Goal: Task Accomplishment & Management: Complete application form

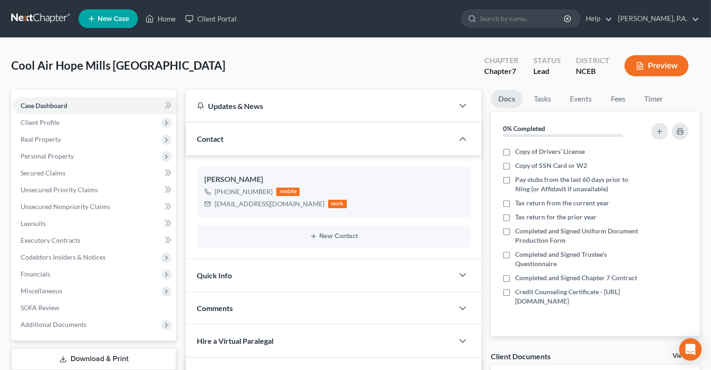
scroll to position [144, 0]
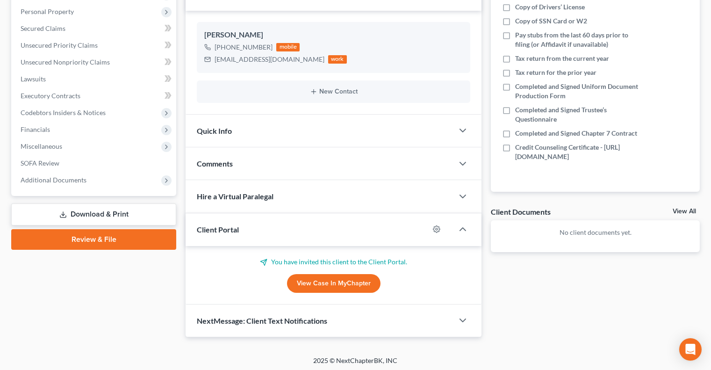
click at [325, 284] on link "View Case in MyChapter" at bounding box center [333, 283] width 93 height 19
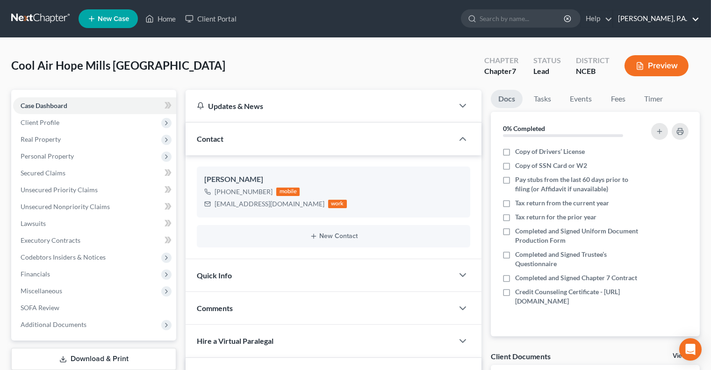
click at [661, 17] on link "[PERSON_NAME], P.A." at bounding box center [656, 18] width 86 height 17
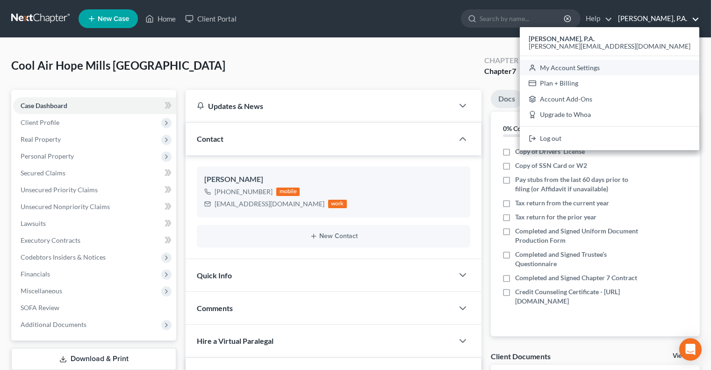
click at [634, 72] on link "My Account Settings" at bounding box center [609, 68] width 179 height 16
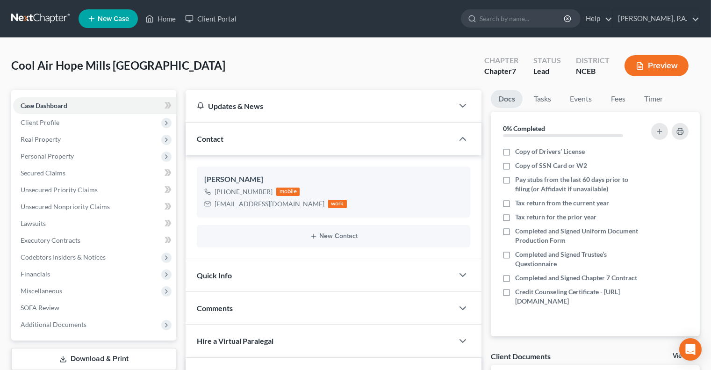
select select "24"
select select "28"
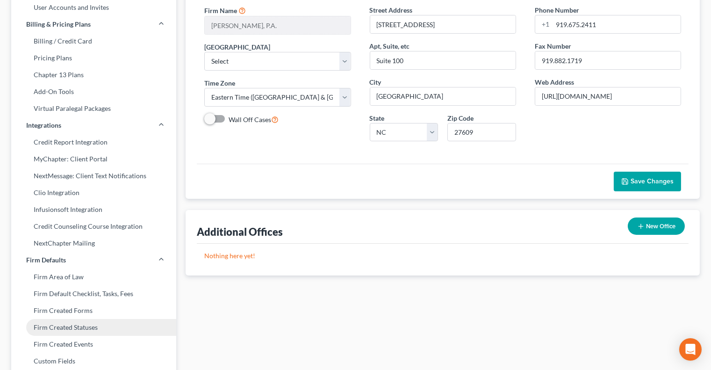
scroll to position [106, 0]
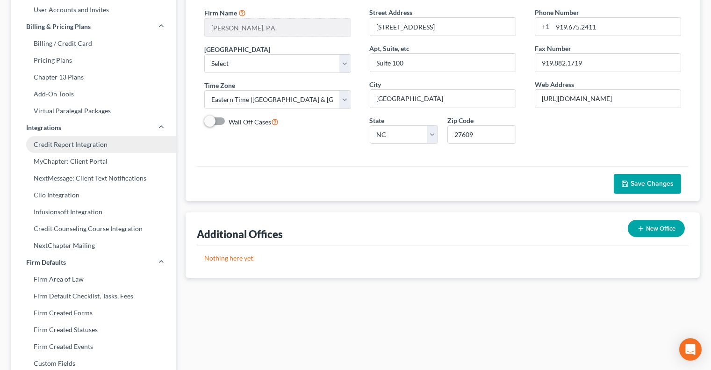
click at [93, 151] on link "Credit Report Integration" at bounding box center [93, 144] width 165 height 17
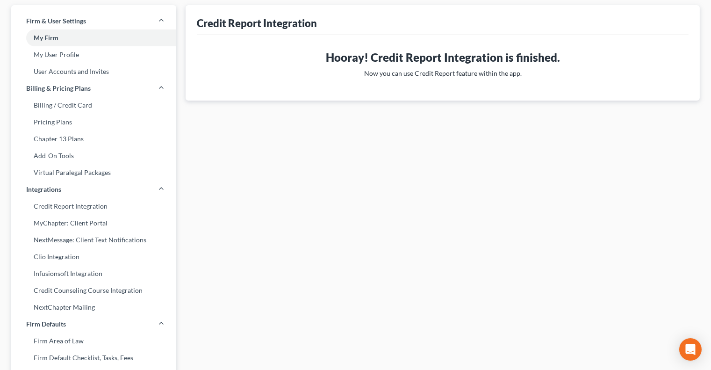
scroll to position [61, 0]
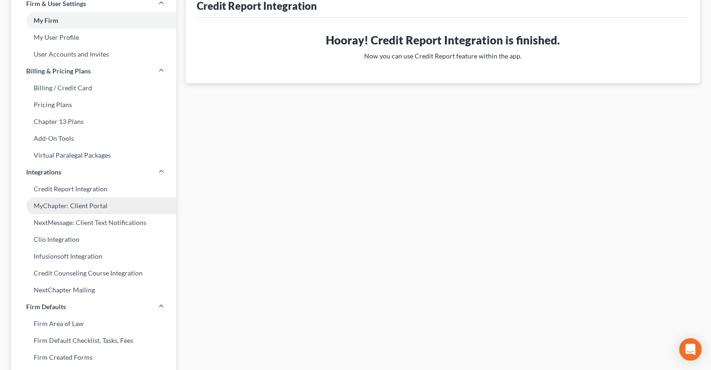
click at [108, 207] on link "MyChapter: Client Portal" at bounding box center [93, 205] width 165 height 17
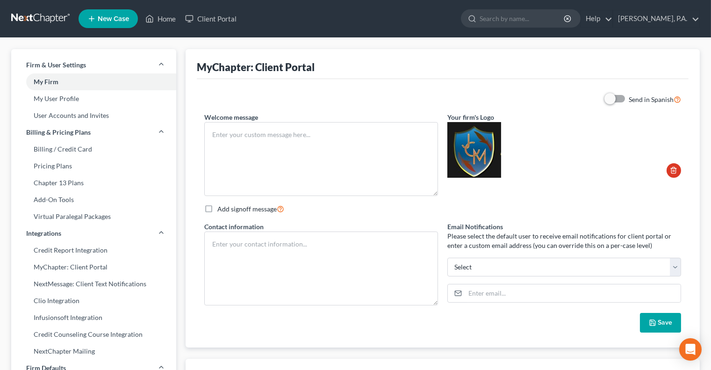
type textarea "Hello! Welcome to MyChapter. We are here to help make the bankruptcy filing pro…"
type textarea "[PERSON_NAME] Board Certified Specialist in Business and Consumer Bankruptcy La…"
type input "[PERSON_NAME][EMAIL_ADDRESS][PERSON_NAME][DOMAIN_NAME]"
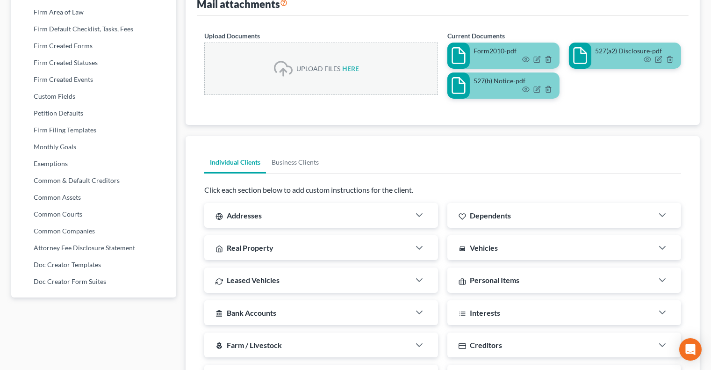
scroll to position [404, 0]
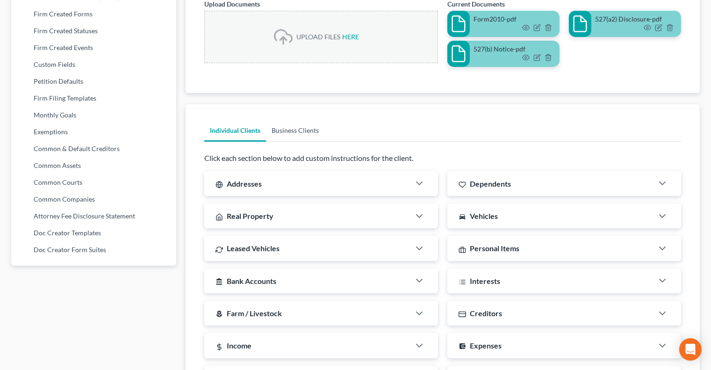
click at [284, 127] on link "Business Clients" at bounding box center [295, 130] width 58 height 22
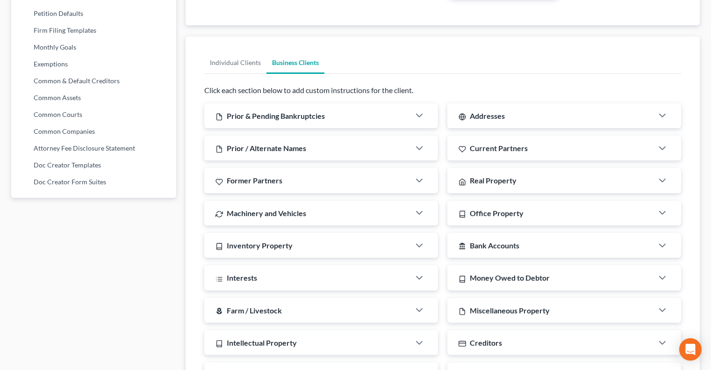
scroll to position [480, 0]
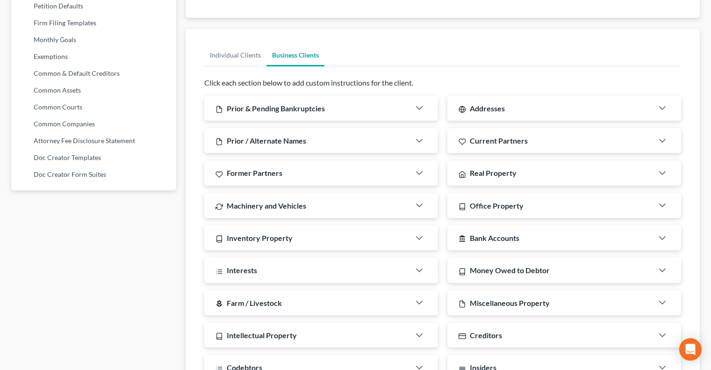
click at [384, 108] on div "Prior & Pending Bankruptcies" at bounding box center [307, 108] width 206 height 25
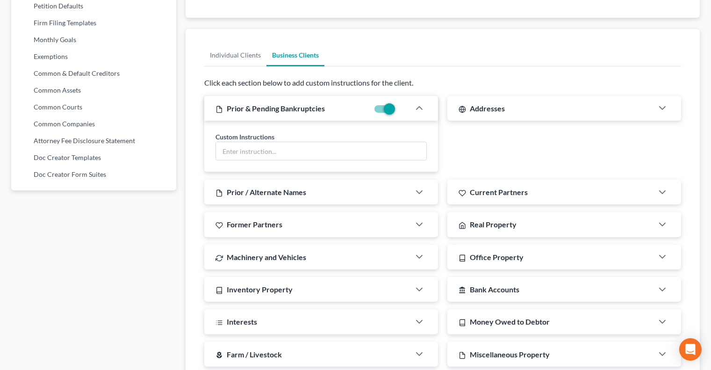
click at [390, 184] on div "Prior / Alternate Names" at bounding box center [307, 191] width 206 height 25
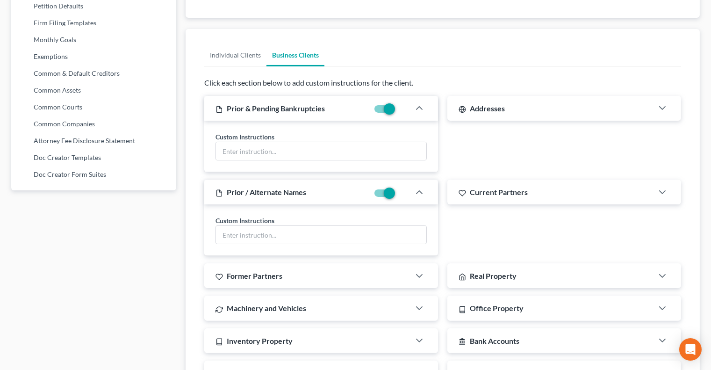
click at [383, 267] on div "Former Partners" at bounding box center [307, 275] width 206 height 25
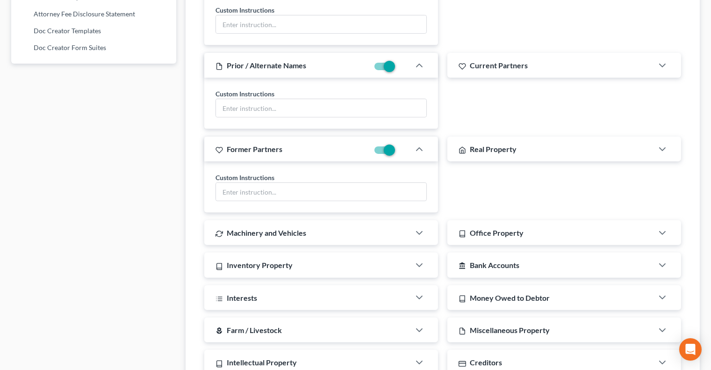
scroll to position [636, 0]
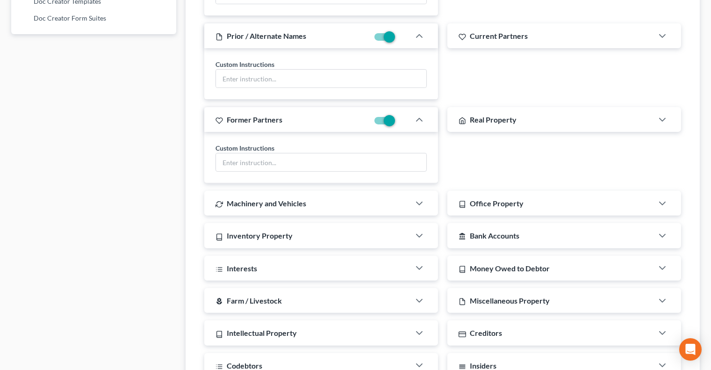
click at [375, 205] on div "Machinery and Vehicles" at bounding box center [307, 203] width 206 height 25
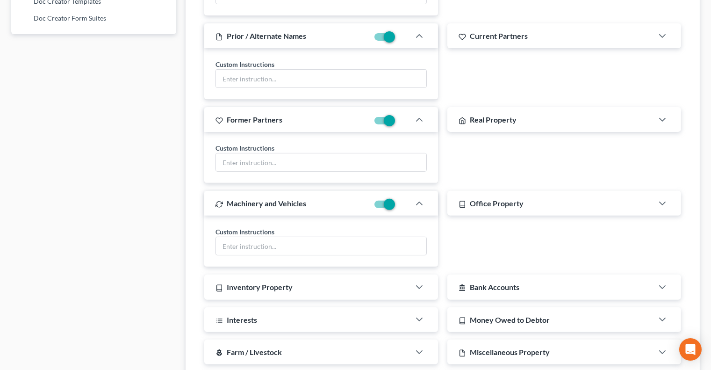
click at [376, 285] on div "Inventory Property" at bounding box center [307, 286] width 206 height 25
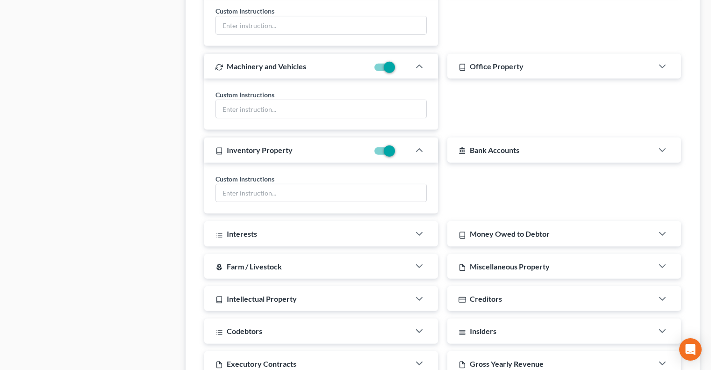
scroll to position [832, 0]
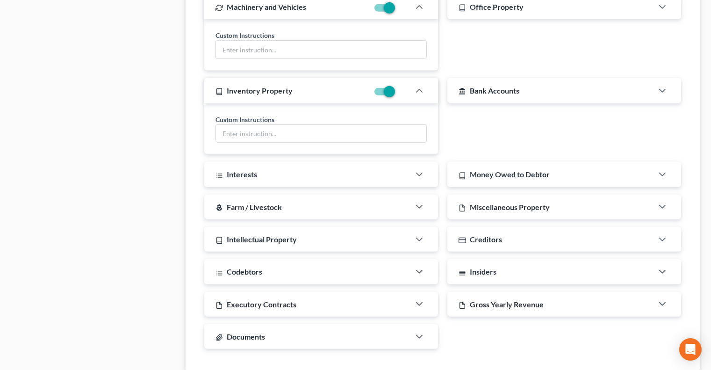
click at [378, 174] on div "Interests" at bounding box center [307, 174] width 206 height 25
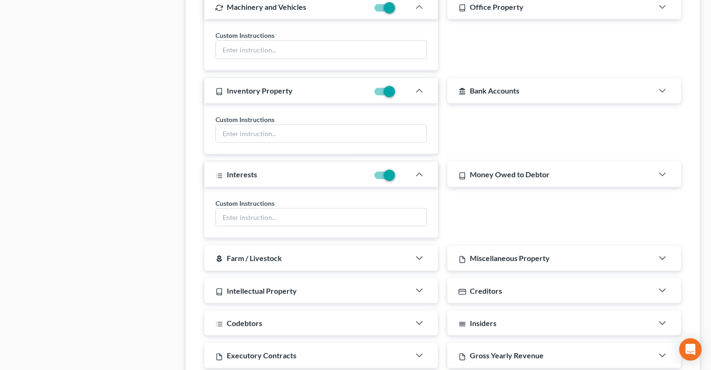
click at [386, 249] on div "local_florist Farm / Livestock" at bounding box center [307, 257] width 206 height 25
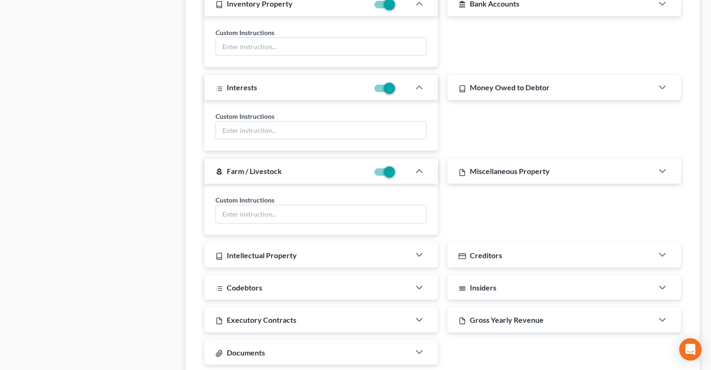
scroll to position [930, 0]
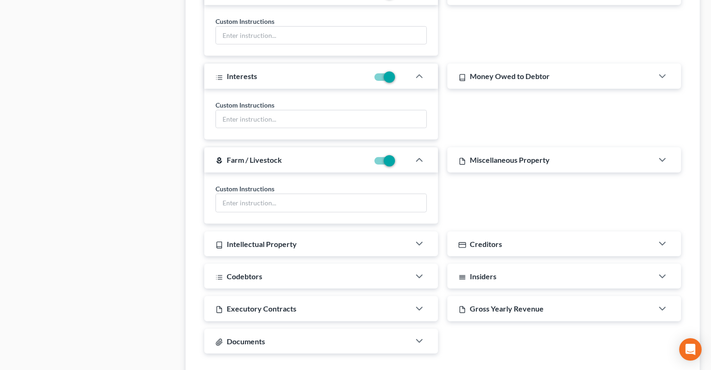
click at [386, 231] on div "Intellectual Property" at bounding box center [307, 243] width 206 height 25
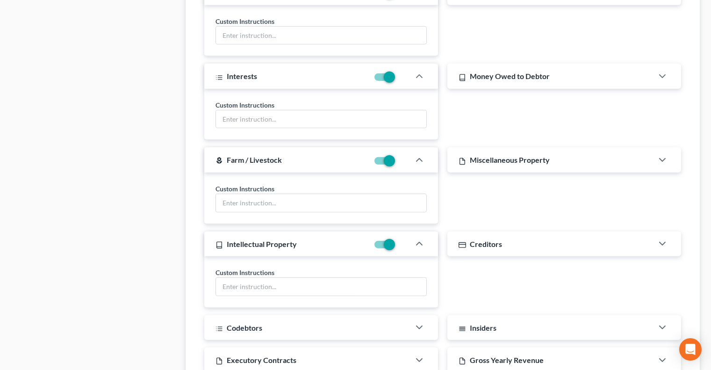
click at [389, 318] on div "Codebtors" at bounding box center [307, 327] width 206 height 25
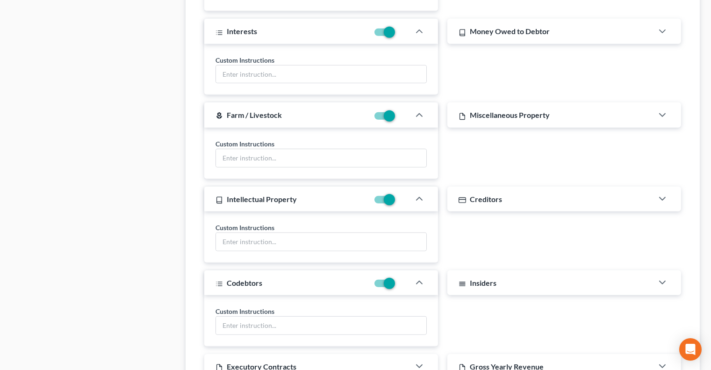
scroll to position [1060, 0]
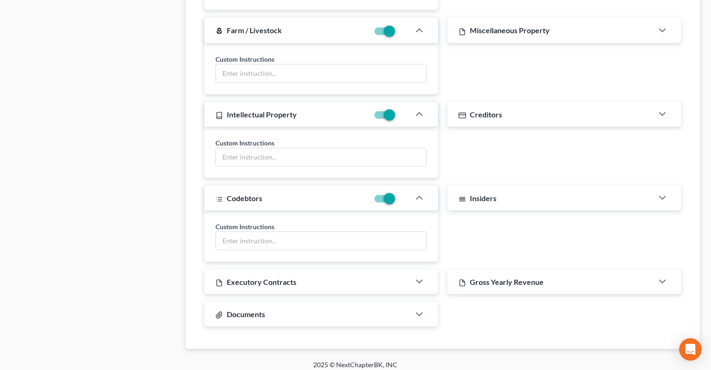
click at [387, 282] on div "Executory Contracts" at bounding box center [307, 281] width 206 height 25
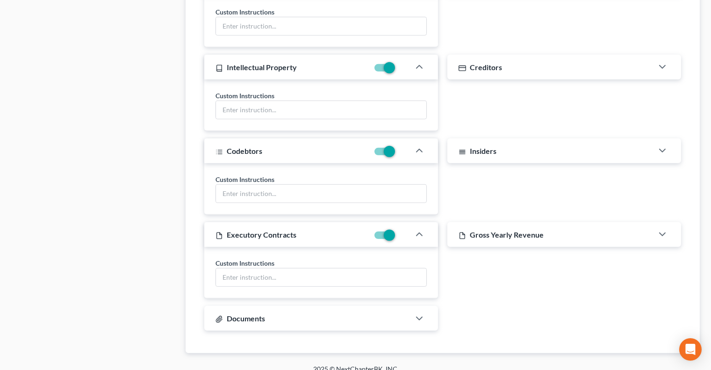
scroll to position [1110, 0]
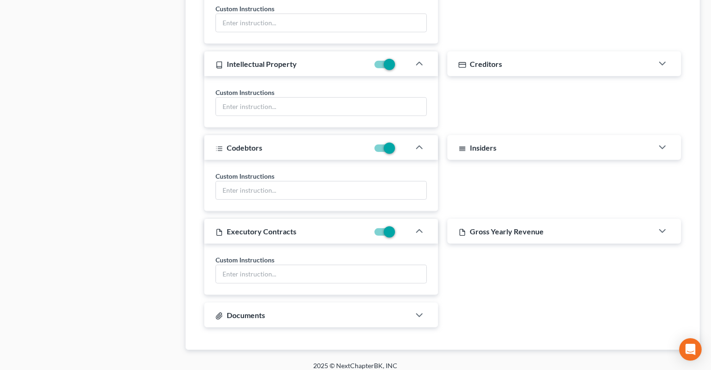
click at [389, 302] on div "Documents" at bounding box center [307, 314] width 206 height 25
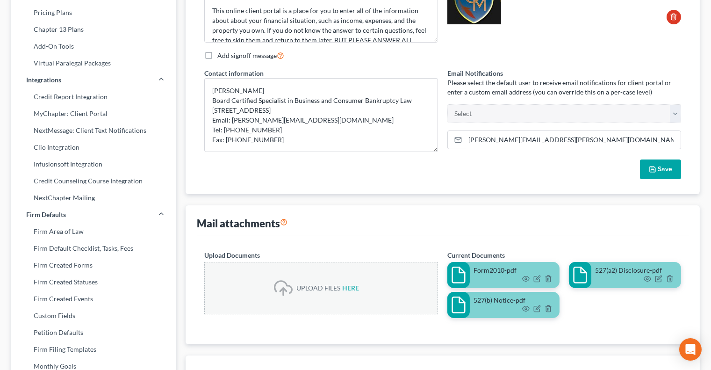
scroll to position [0, 0]
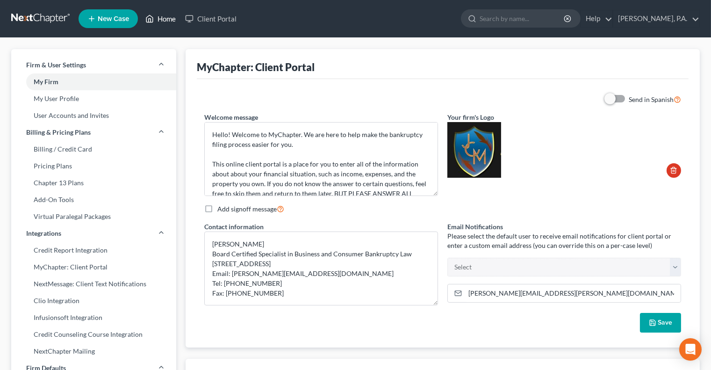
click at [163, 16] on link "Home" at bounding box center [161, 18] width 40 height 17
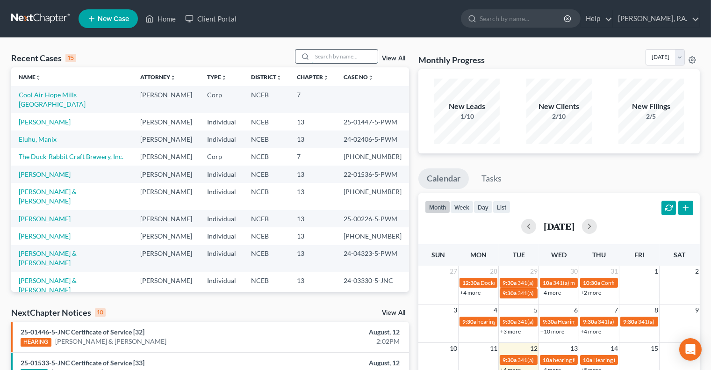
click at [358, 55] on input "search" at bounding box center [344, 57] width 65 height 14
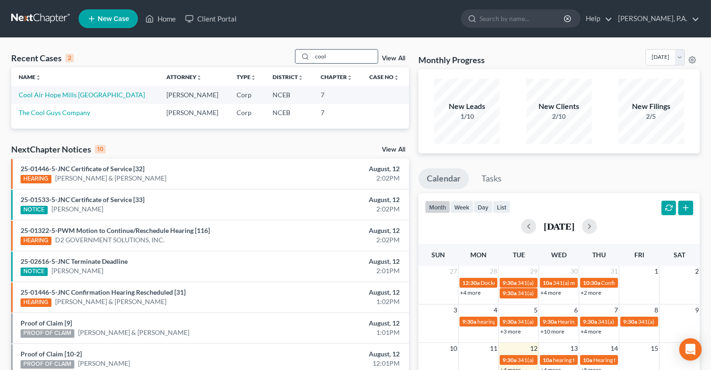
click at [345, 54] on input "cool" at bounding box center [344, 57] width 65 height 14
type input "cool"
click at [400, 57] on link "View All" at bounding box center [393, 58] width 23 height 7
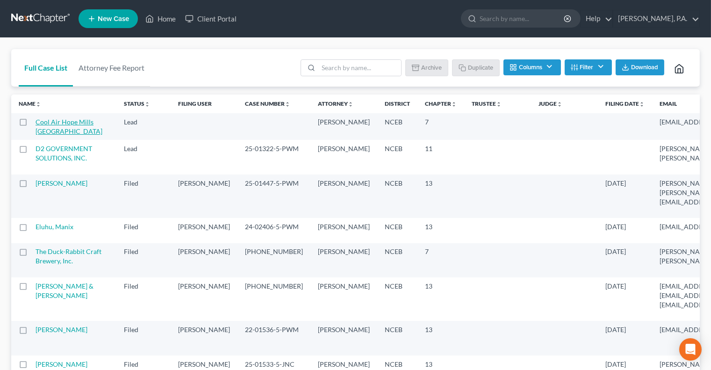
scroll to position [0, 0]
click at [57, 123] on link "Cool Air Hope Mills [GEOGRAPHIC_DATA]" at bounding box center [68, 126] width 67 height 17
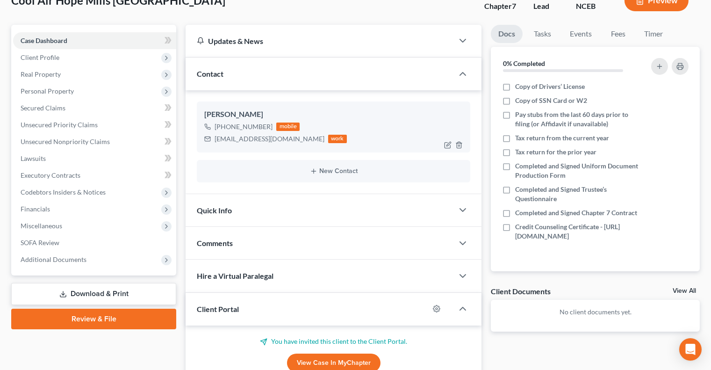
scroll to position [144, 0]
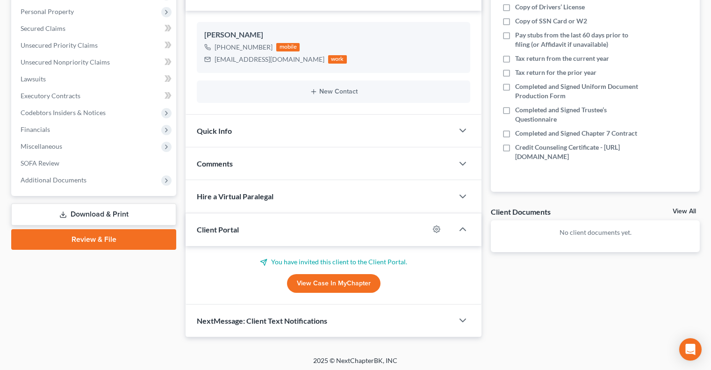
click at [341, 283] on link "View Case in MyChapter" at bounding box center [333, 283] width 93 height 19
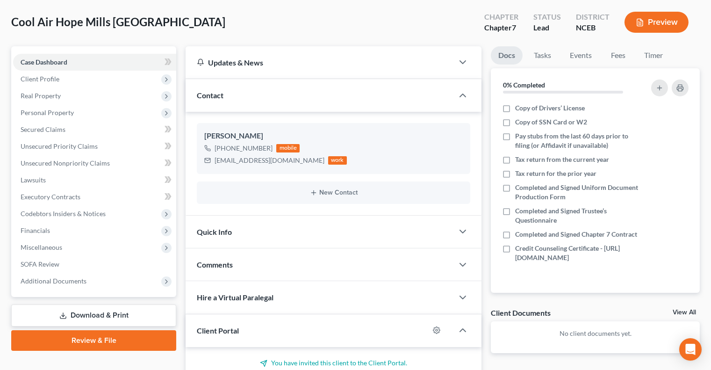
scroll to position [0, 0]
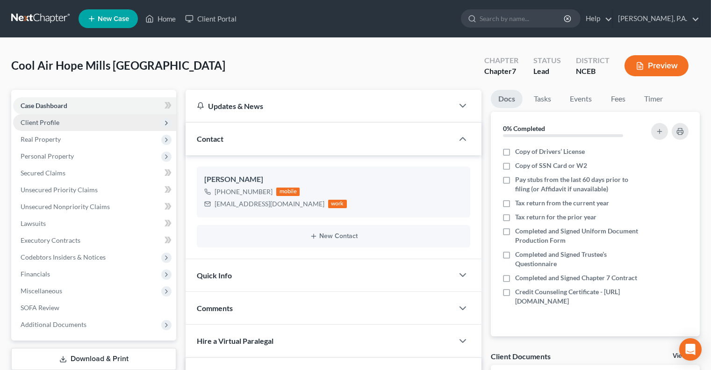
click at [92, 122] on span "Client Profile" at bounding box center [94, 122] width 163 height 17
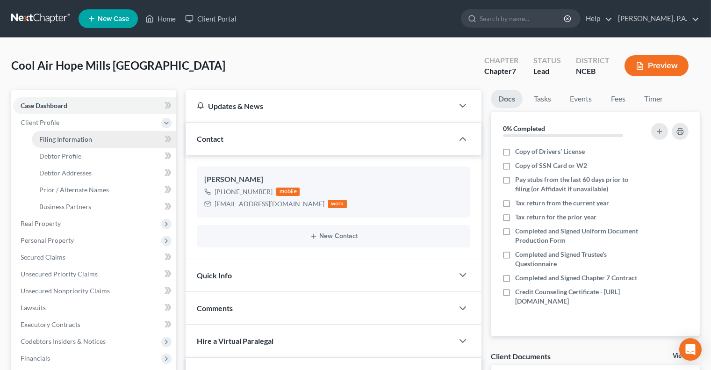
click at [87, 139] on span "Filing Information" at bounding box center [65, 139] width 53 height 8
select select "1"
select select "0"
select select "57"
select select "0"
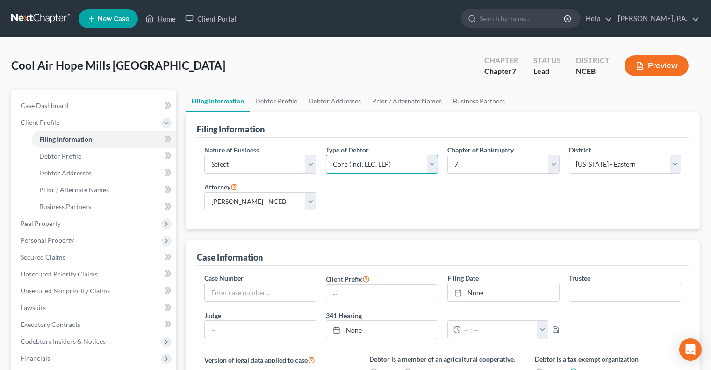
click at [430, 168] on select "Select Partnership Corp (incl. LLC, LLP) Other" at bounding box center [382, 164] width 112 height 19
click at [309, 166] on select "Select Clearing Bank Commodity Broker Health Care Business Other Railroad Singl…" at bounding box center [260, 164] width 112 height 19
click at [660, 14] on link "[PERSON_NAME], P.A." at bounding box center [656, 18] width 86 height 17
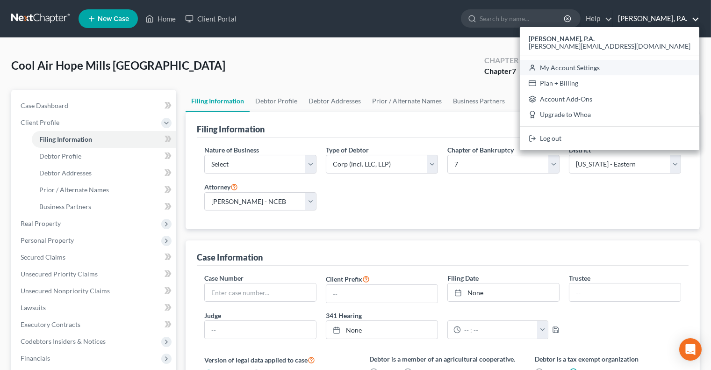
click at [629, 70] on link "My Account Settings" at bounding box center [609, 68] width 179 height 16
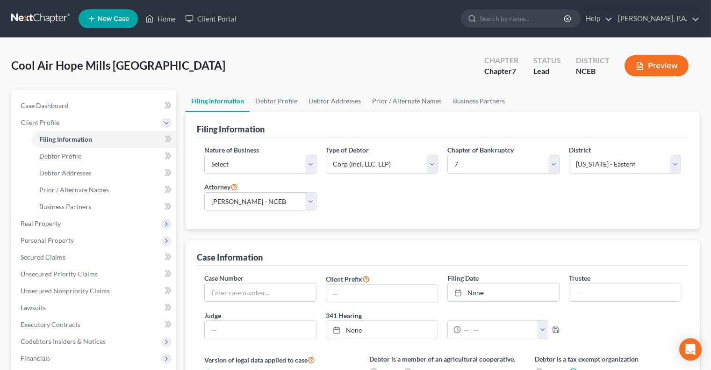
select select "57"
select select "24"
select select "28"
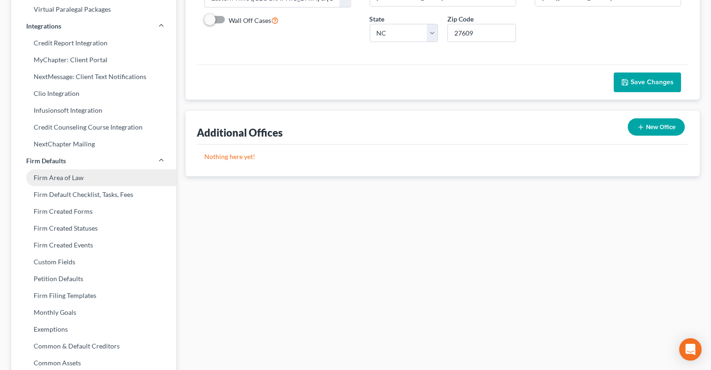
scroll to position [66, 0]
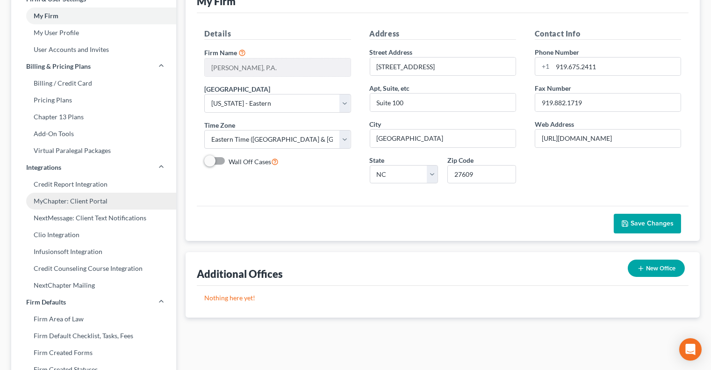
click at [89, 203] on link "MyChapter: Client Portal" at bounding box center [93, 201] width 165 height 17
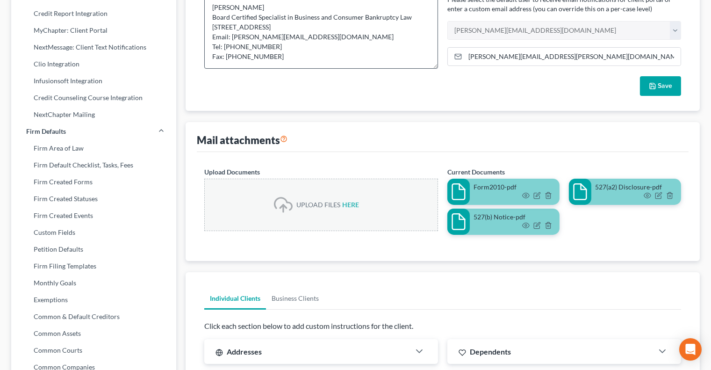
scroll to position [330, 0]
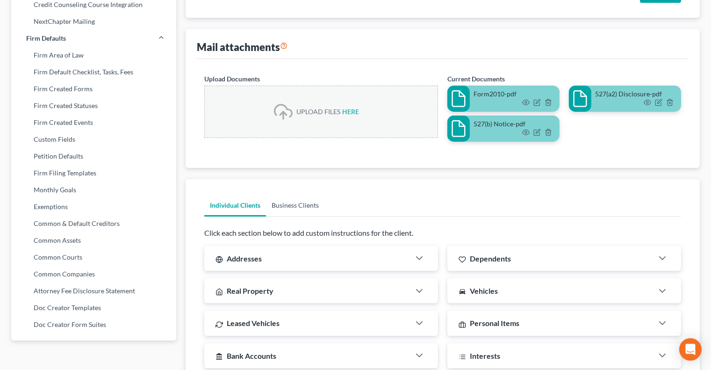
click at [294, 203] on link "Business Clients" at bounding box center [295, 205] width 58 height 22
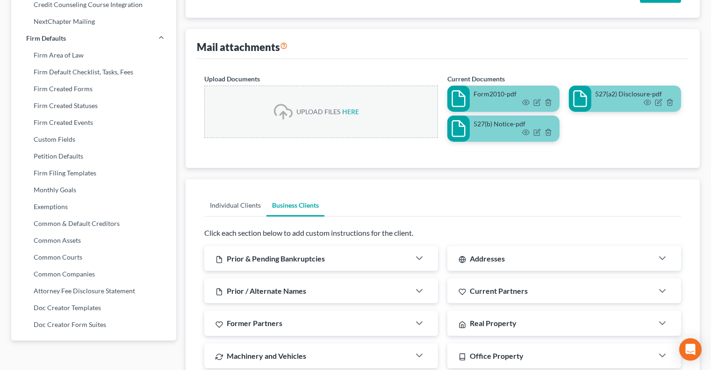
click at [251, 205] on link "Individual Clients" at bounding box center [235, 205] width 62 height 22
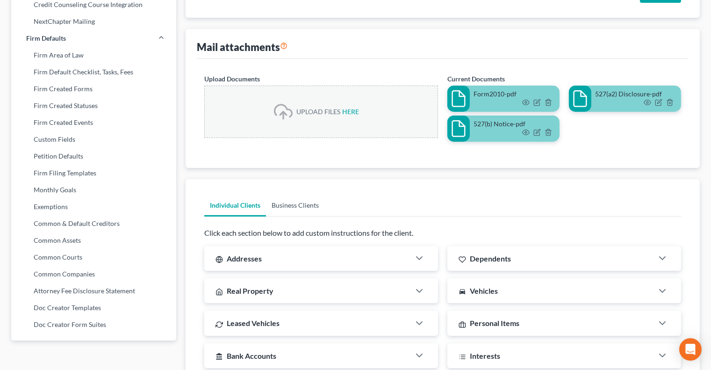
click at [280, 205] on link "Business Clients" at bounding box center [295, 205] width 58 height 22
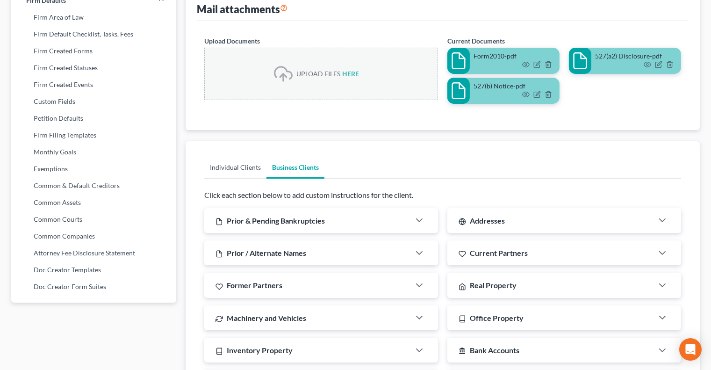
scroll to position [454, 0]
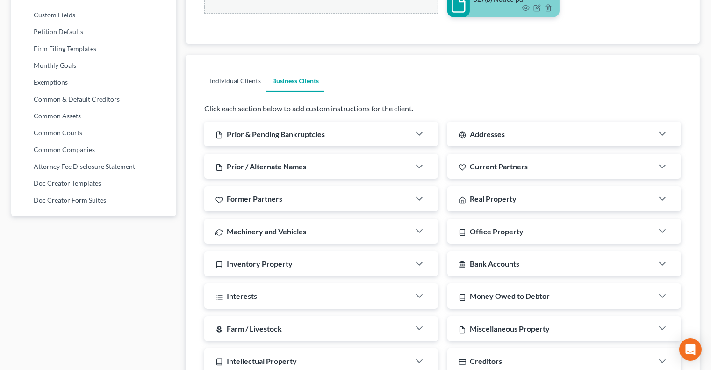
click at [243, 83] on link "Individual Clients" at bounding box center [235, 81] width 62 height 22
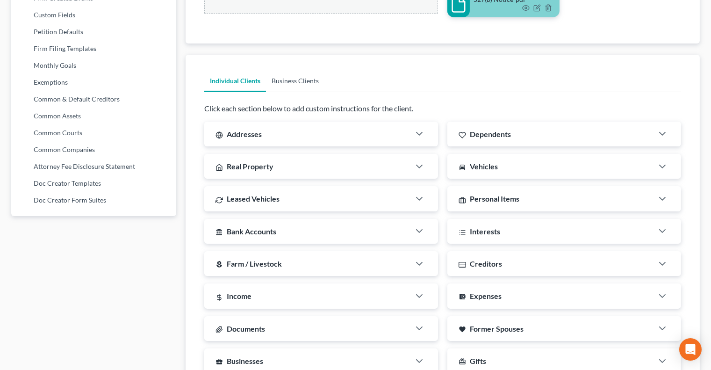
click at [285, 86] on link "Business Clients" at bounding box center [295, 81] width 58 height 22
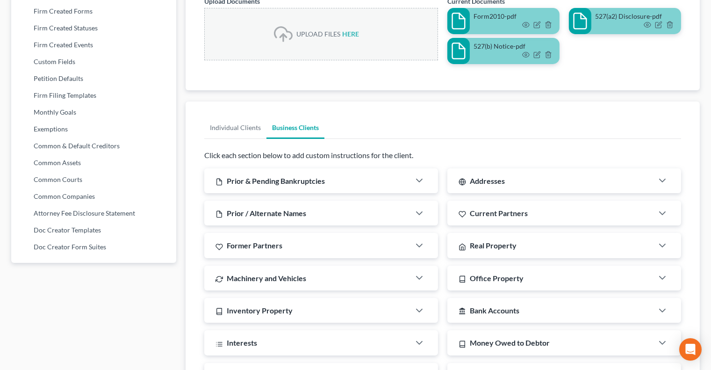
scroll to position [385, 0]
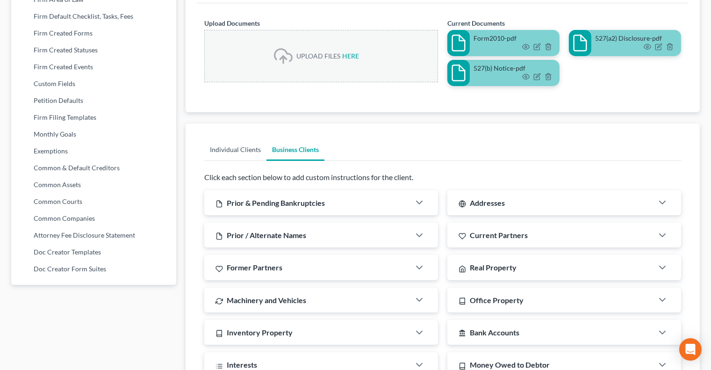
click at [242, 152] on link "Individual Clients" at bounding box center [235, 149] width 62 height 22
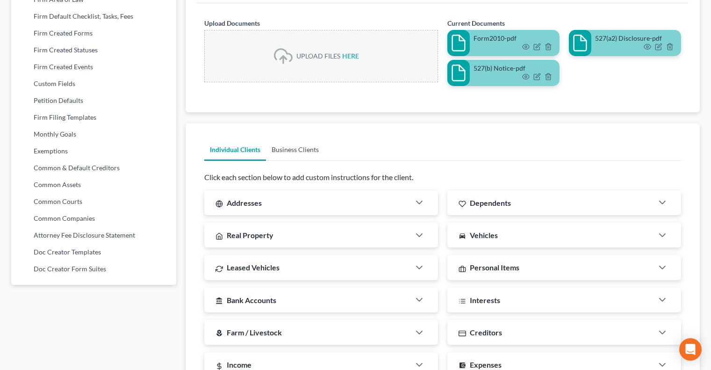
click at [284, 155] on link "Business Clients" at bounding box center [295, 149] width 58 height 22
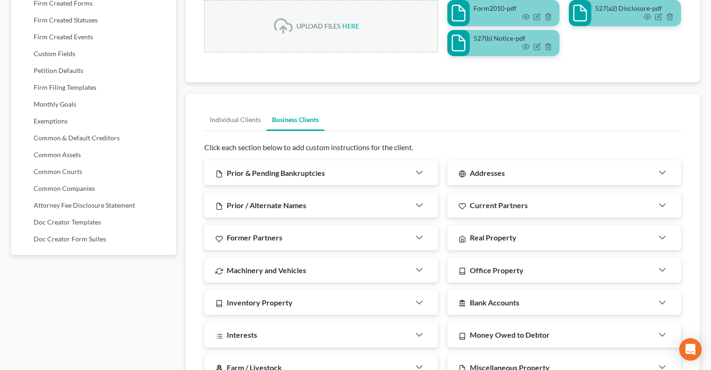
scroll to position [419, 0]
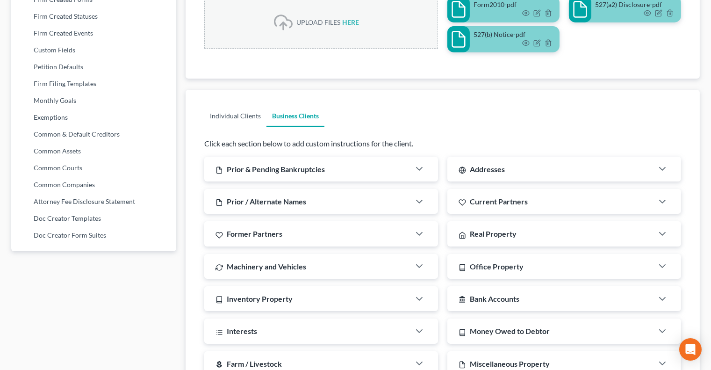
click at [254, 111] on link "Individual Clients" at bounding box center [235, 116] width 62 height 22
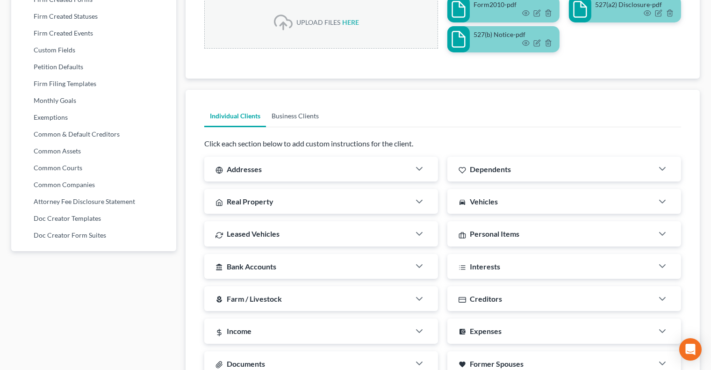
click at [295, 114] on link "Business Clients" at bounding box center [295, 116] width 58 height 22
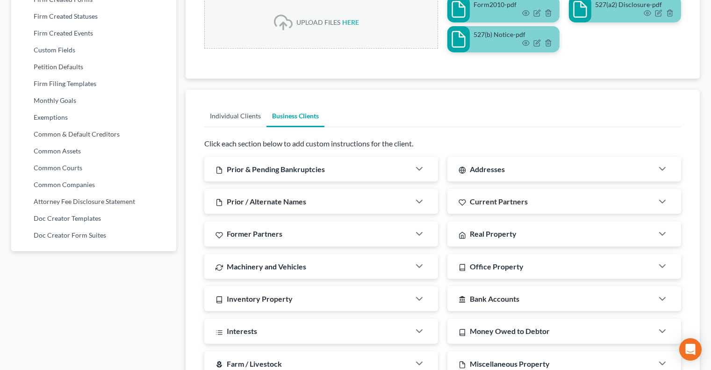
click at [249, 115] on link "Individual Clients" at bounding box center [235, 116] width 62 height 22
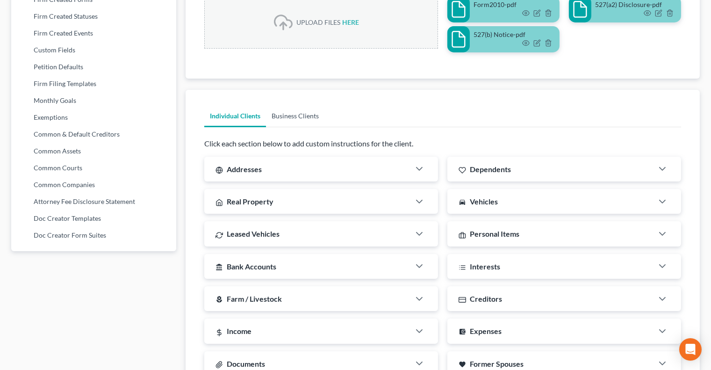
click at [294, 115] on link "Business Clients" at bounding box center [295, 116] width 58 height 22
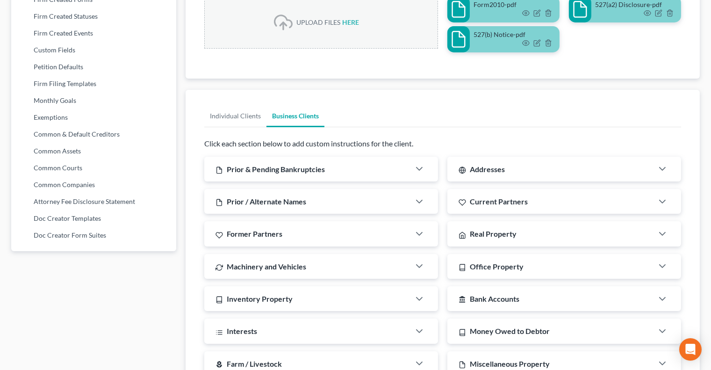
click at [287, 113] on link "Business Clients" at bounding box center [295, 116] width 58 height 22
click at [254, 113] on link "Individual Clients" at bounding box center [235, 116] width 62 height 22
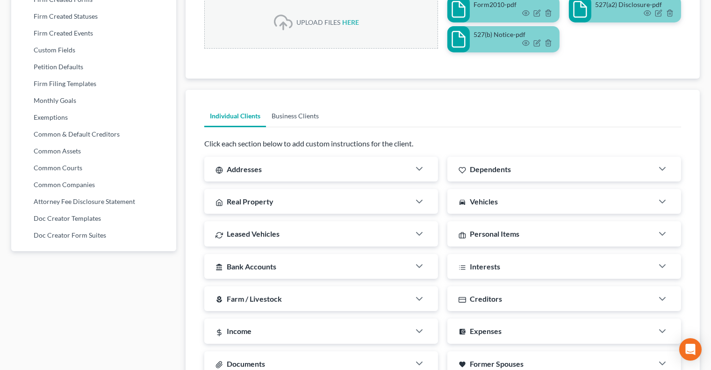
click at [280, 113] on link "Business Clients" at bounding box center [295, 116] width 58 height 22
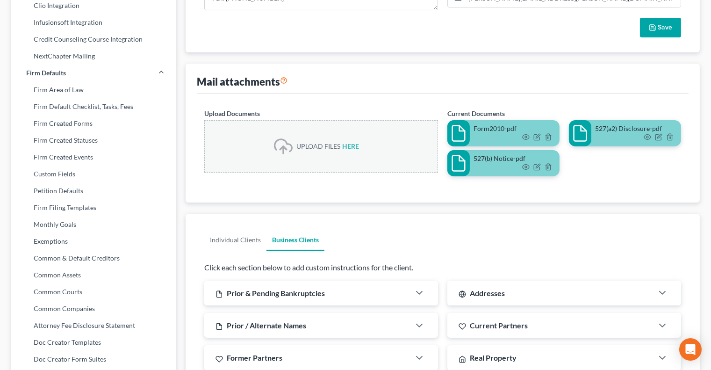
scroll to position [311, 0]
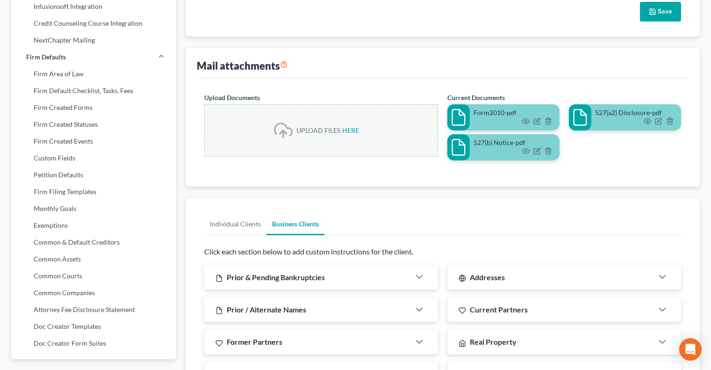
click at [302, 228] on link "Business Clients" at bounding box center [295, 224] width 58 height 22
click at [247, 217] on link "Individual Clients" at bounding box center [235, 224] width 62 height 22
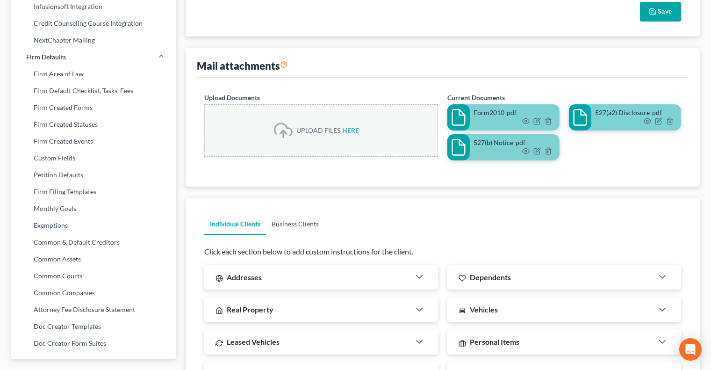
click at [305, 220] on link "Business Clients" at bounding box center [295, 224] width 58 height 22
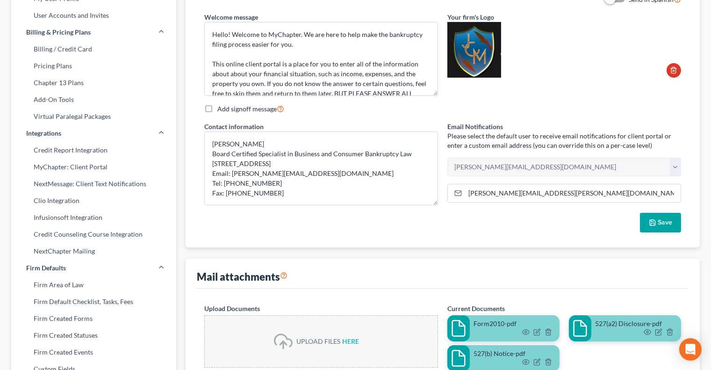
scroll to position [0, 0]
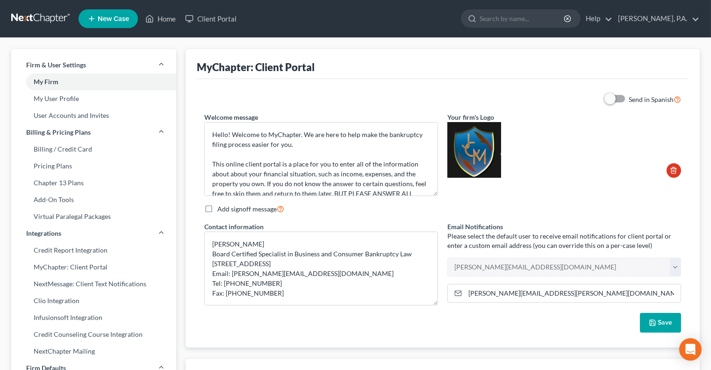
scroll to position [66, 0]
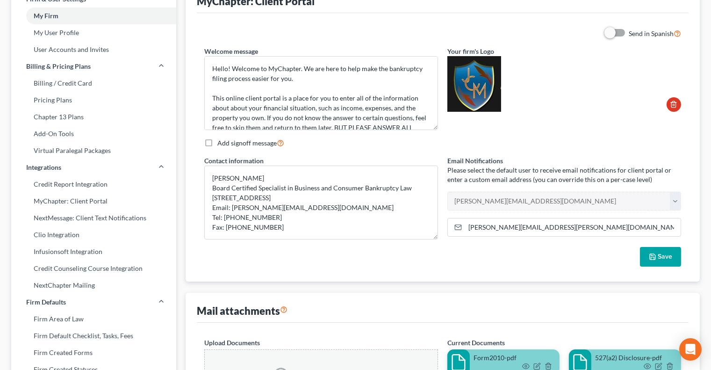
select select "57"
select select "24"
select select "28"
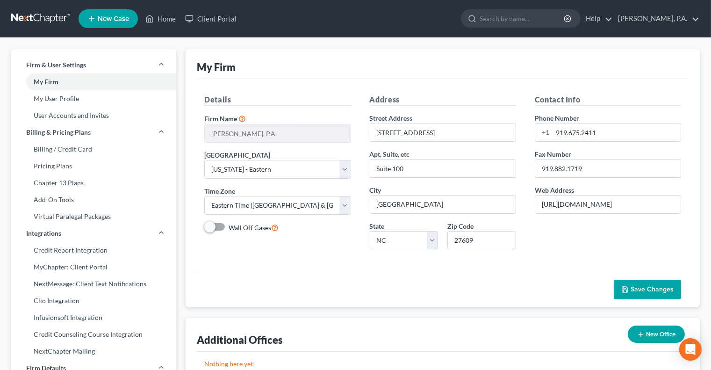
select select "1"
select select "0"
select select "57"
select select "0"
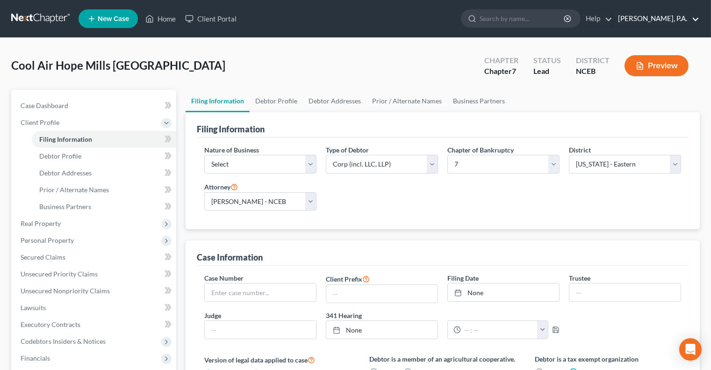
click at [656, 17] on link "[PERSON_NAME], P.A." at bounding box center [656, 18] width 86 height 17
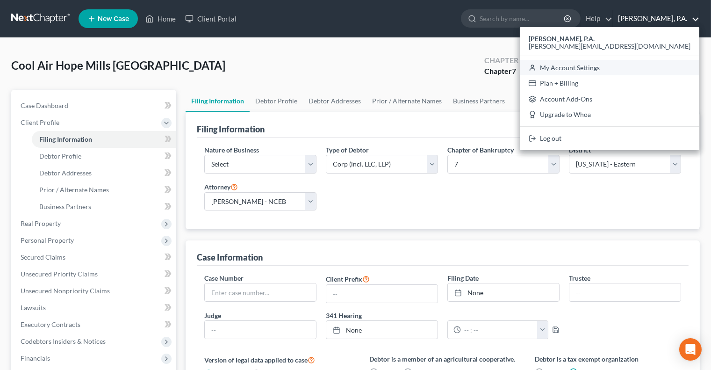
click at [642, 69] on link "My Account Settings" at bounding box center [609, 68] width 179 height 16
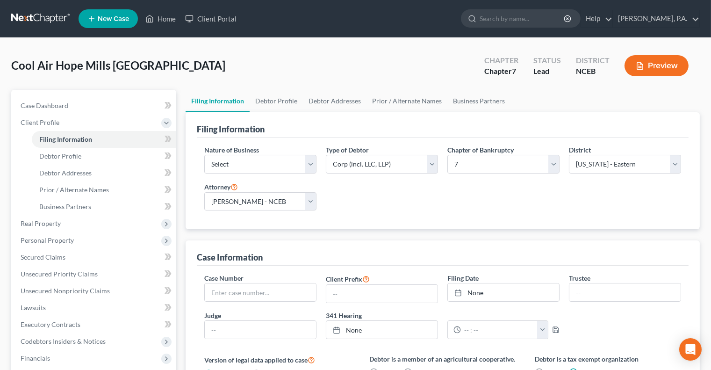
select select "57"
select select "24"
select select "28"
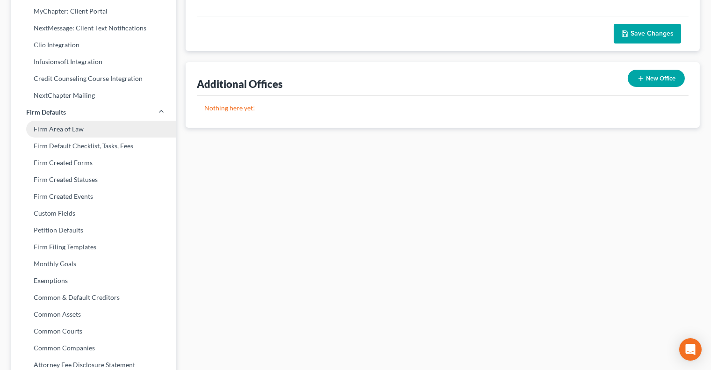
scroll to position [220, 0]
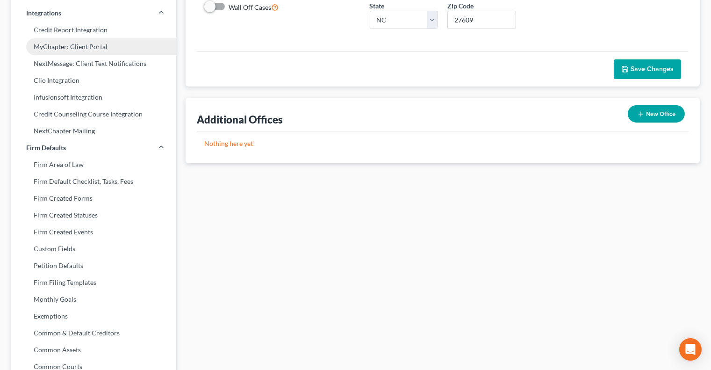
click at [86, 48] on link "MyChapter: Client Portal" at bounding box center [93, 46] width 165 height 17
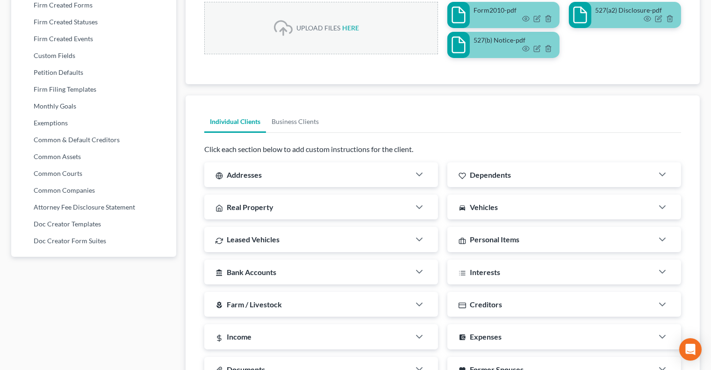
scroll to position [379, 0]
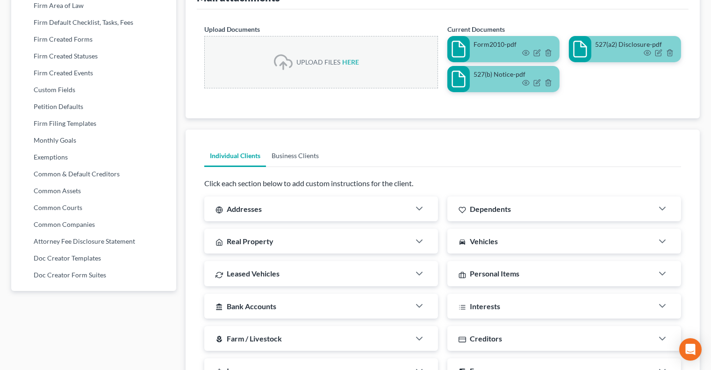
click at [294, 151] on link "Business Clients" at bounding box center [295, 155] width 58 height 22
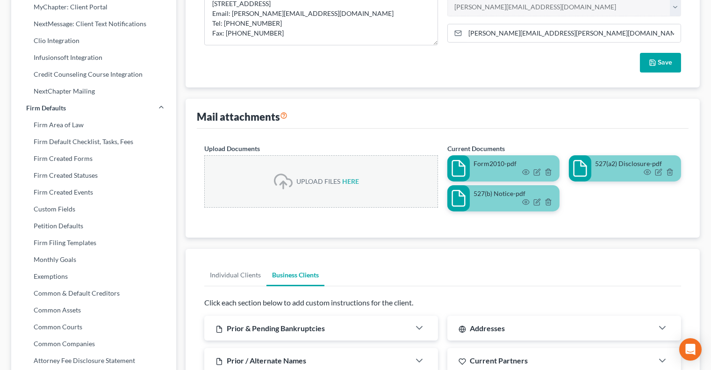
scroll to position [249, 0]
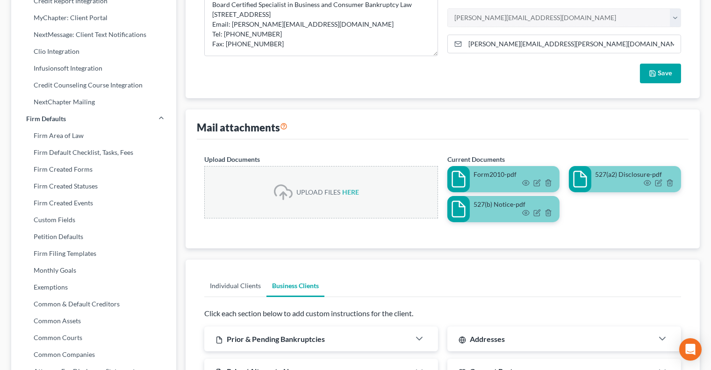
click at [253, 284] on link "Individual Clients" at bounding box center [235, 285] width 62 height 22
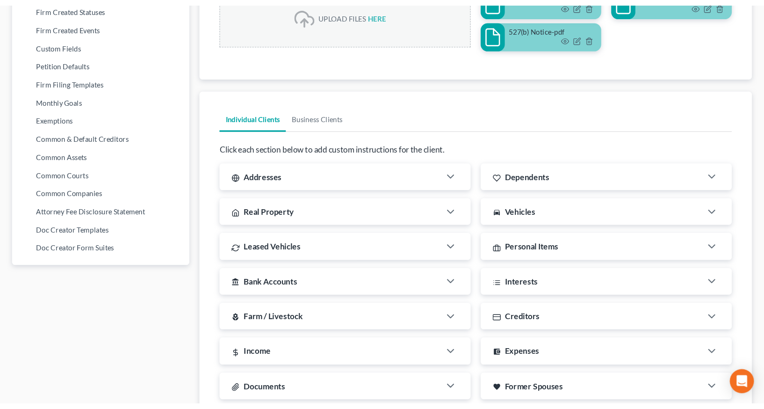
scroll to position [449, 0]
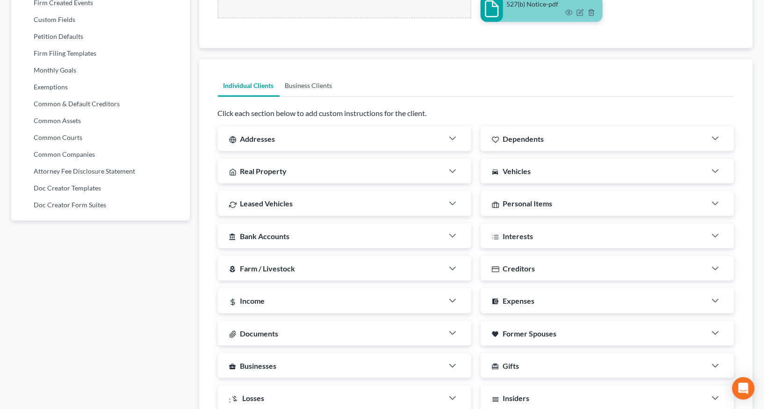
click at [308, 82] on link "Business Clients" at bounding box center [309, 85] width 58 height 22
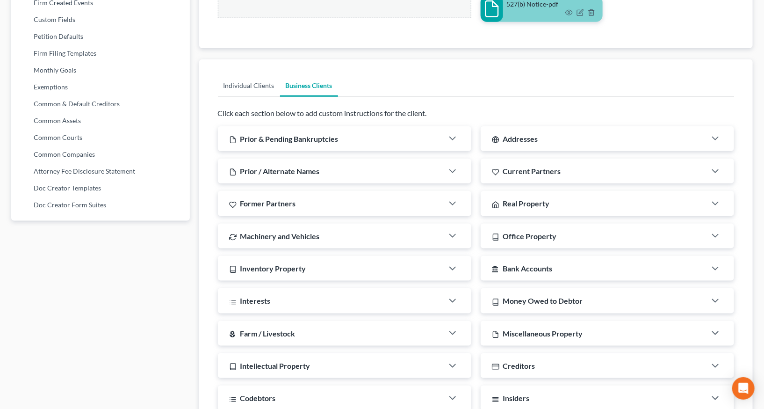
click at [251, 83] on link "Individual Clients" at bounding box center [249, 85] width 62 height 22
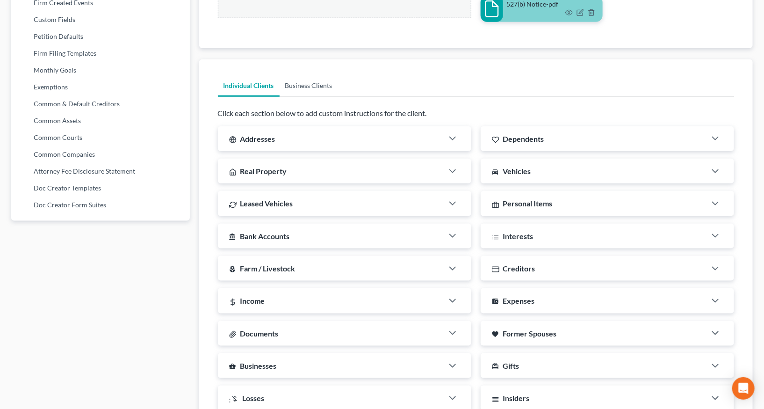
click at [304, 84] on link "Business Clients" at bounding box center [309, 85] width 58 height 22
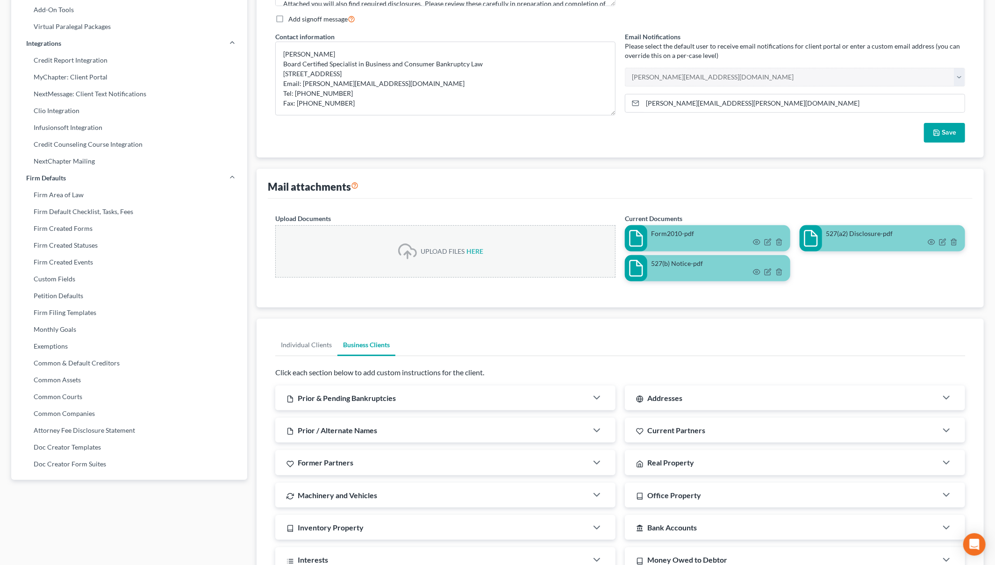
scroll to position [0, 0]
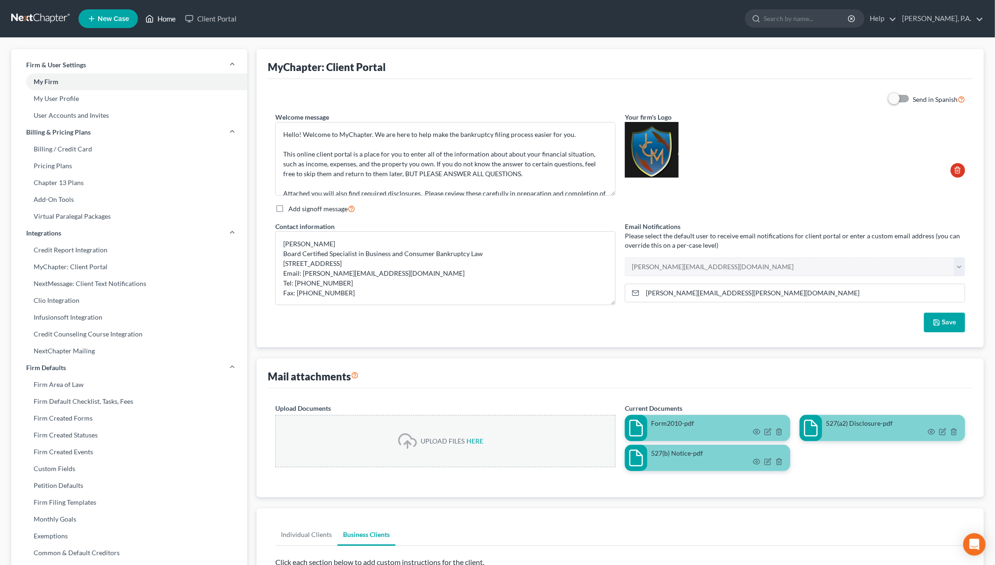
click at [160, 17] on link "Home" at bounding box center [161, 18] width 40 height 17
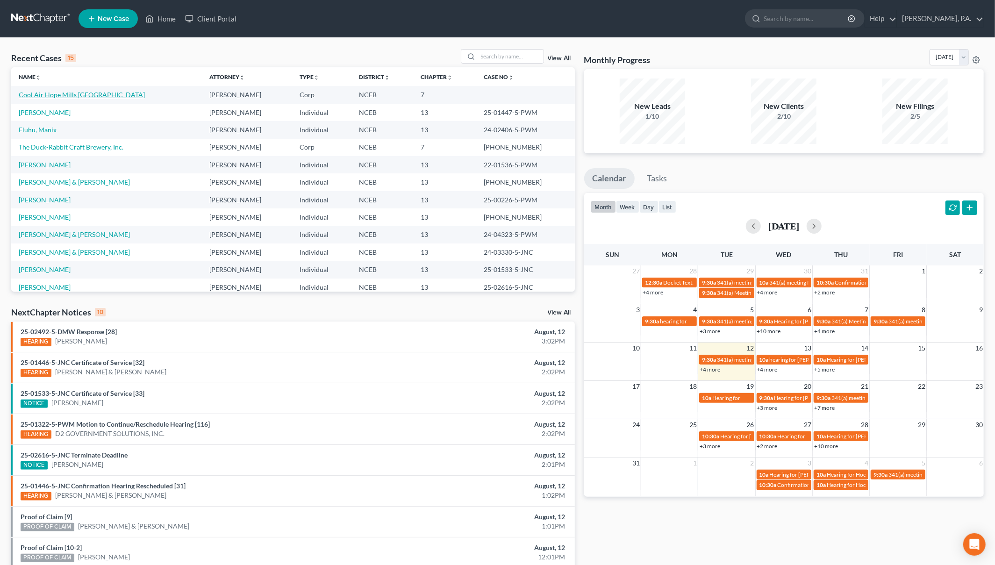
click at [58, 96] on link "Cool Air Hope Mills [GEOGRAPHIC_DATA]" at bounding box center [82, 95] width 126 height 8
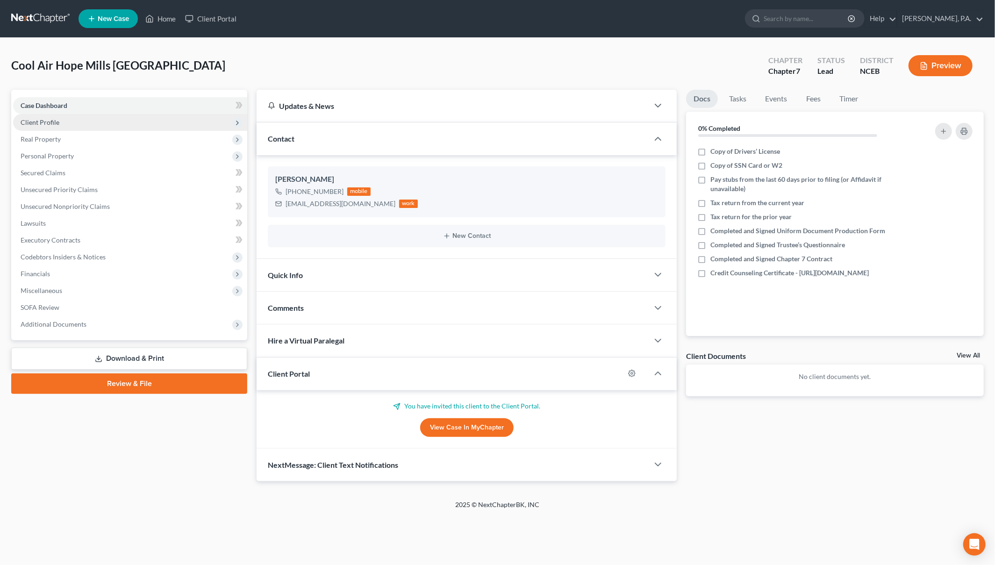
click at [95, 122] on span "Client Profile" at bounding box center [130, 122] width 234 height 17
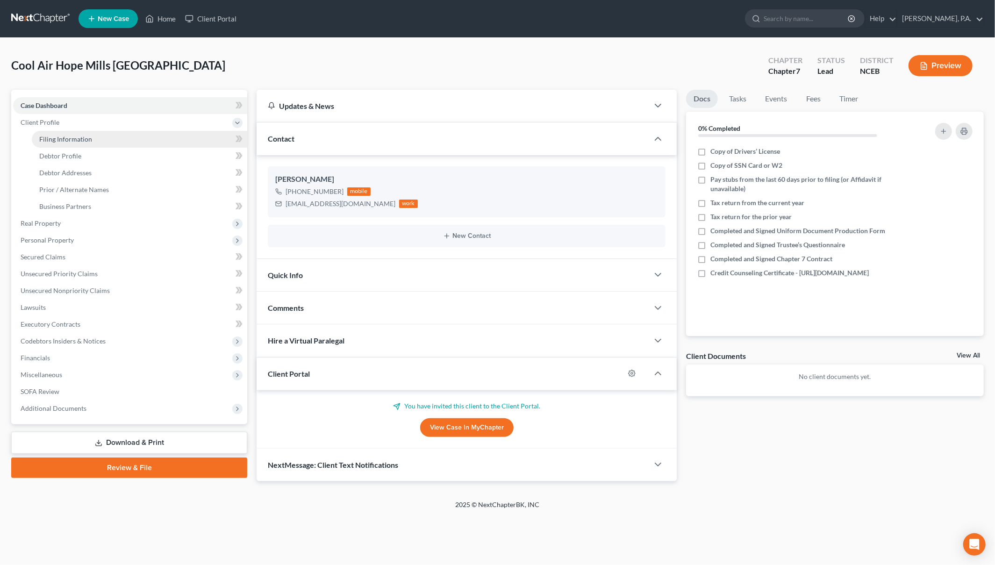
click at [97, 138] on link "Filing Information" at bounding box center [139, 139] width 215 height 17
select select "1"
select select "0"
select select "57"
select select "0"
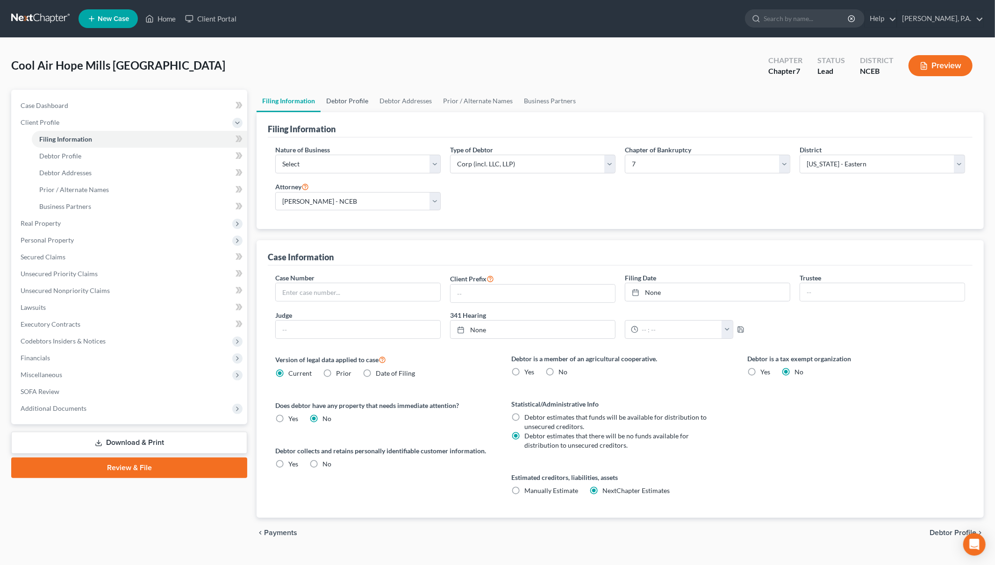
click at [349, 98] on link "Debtor Profile" at bounding box center [347, 101] width 53 height 22
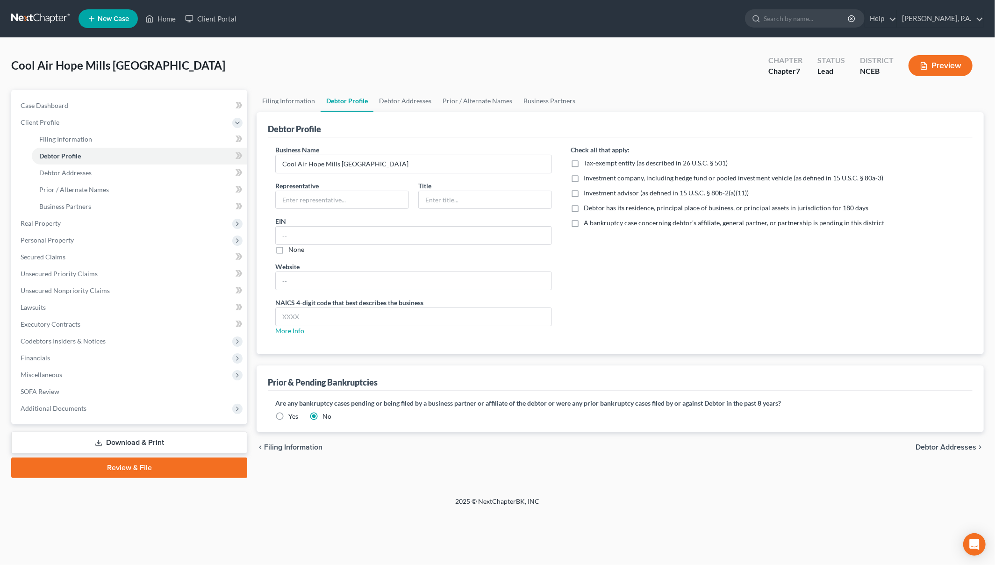
click at [710, 66] on button "Preview" at bounding box center [941, 65] width 64 height 21
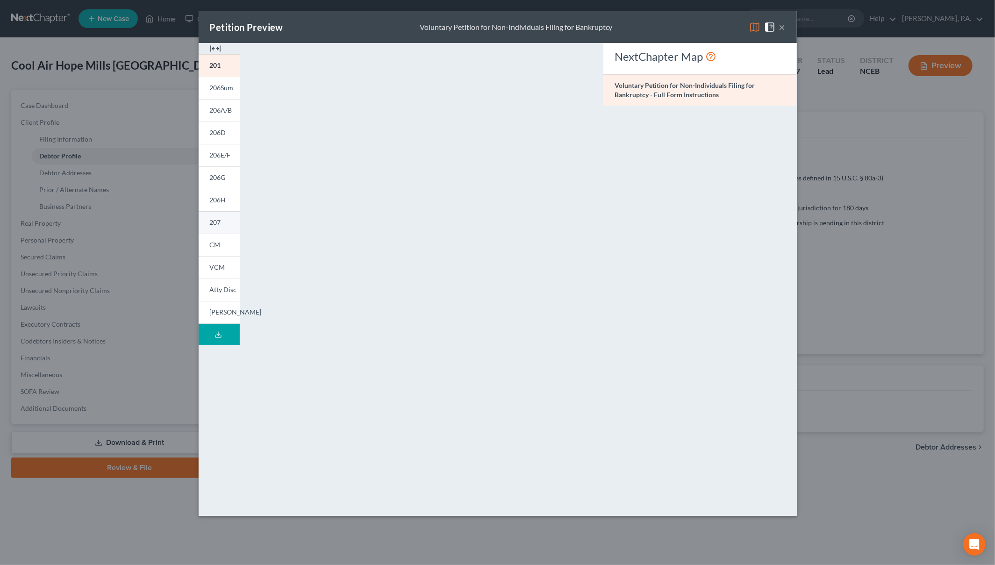
click at [228, 220] on link "207" at bounding box center [219, 222] width 41 height 22
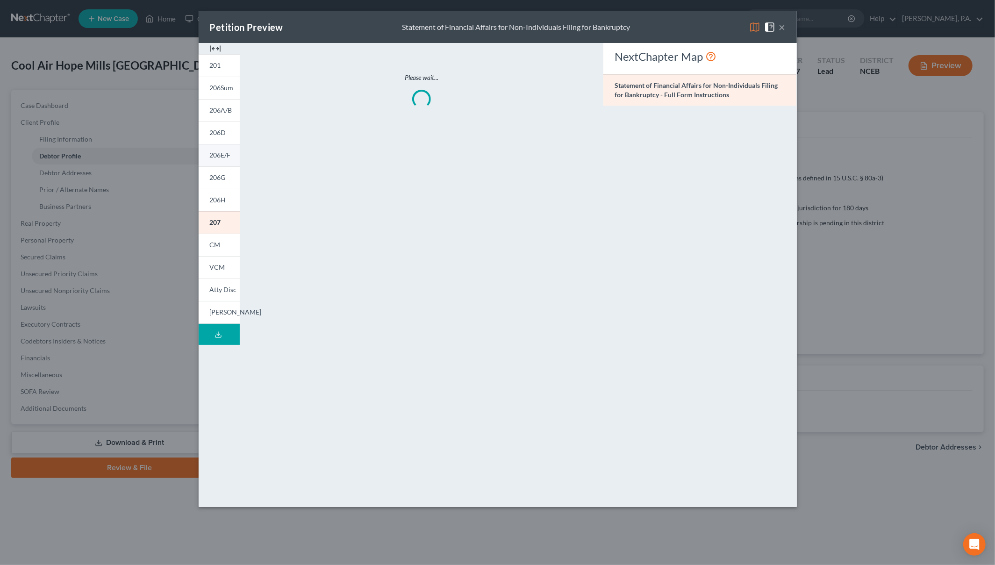
click at [214, 148] on link "206E/F" at bounding box center [219, 155] width 41 height 22
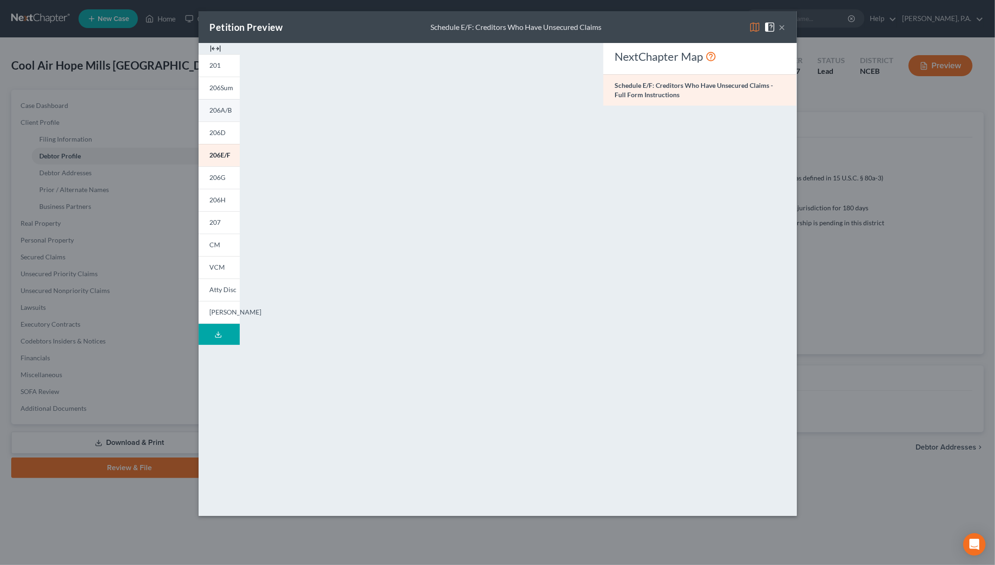
click at [221, 119] on link "206A/B" at bounding box center [219, 110] width 41 height 22
click at [174, 87] on div "Petition Preview Schedule A/B: Assets - Real and Personal Property × 201 206Sum…" at bounding box center [497, 282] width 995 height 565
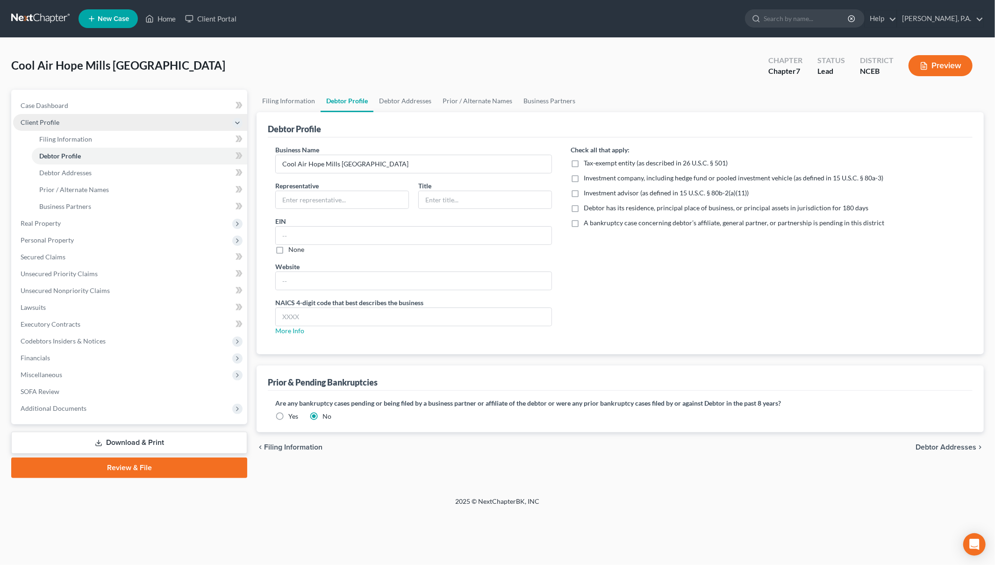
click at [161, 125] on span "Client Profile" at bounding box center [130, 122] width 234 height 17
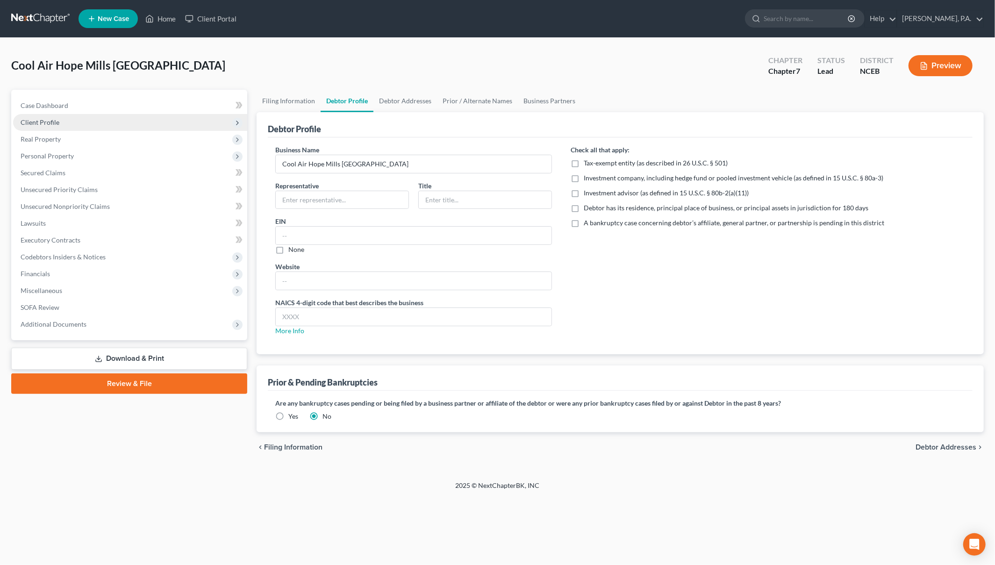
click at [169, 126] on span "Client Profile" at bounding box center [130, 122] width 234 height 17
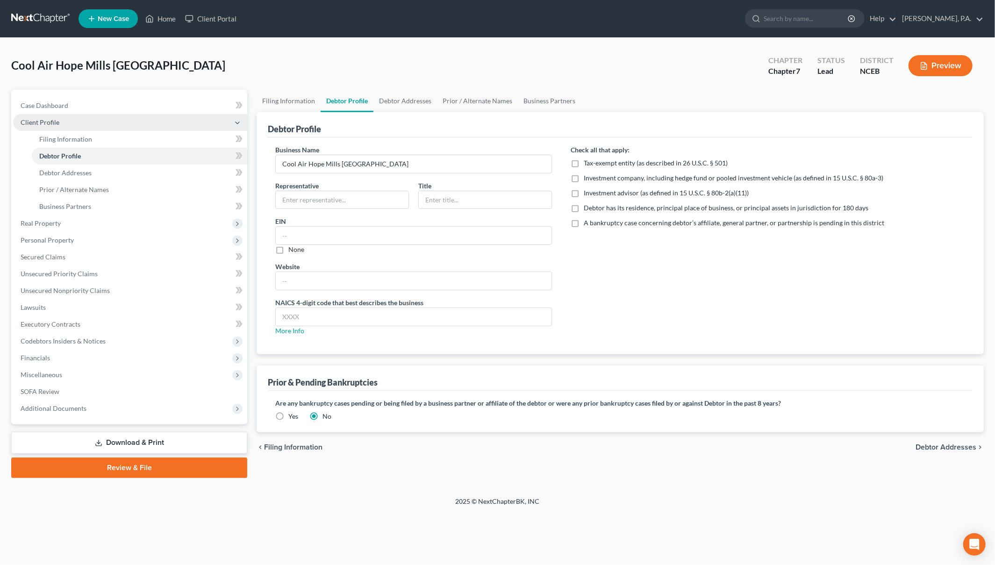
click at [171, 127] on span "Client Profile" at bounding box center [130, 122] width 234 height 17
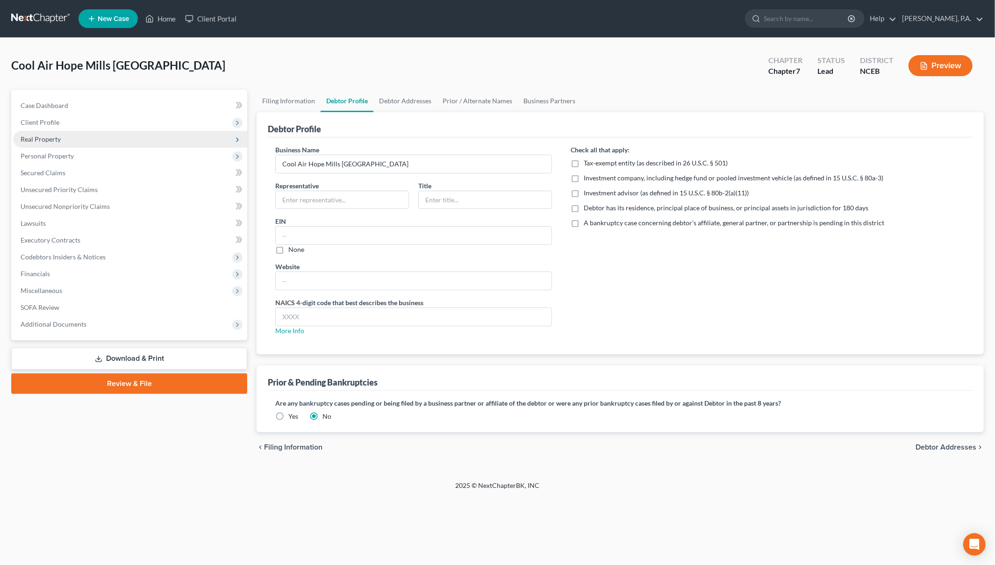
click at [171, 131] on span "Real Property" at bounding box center [130, 139] width 234 height 17
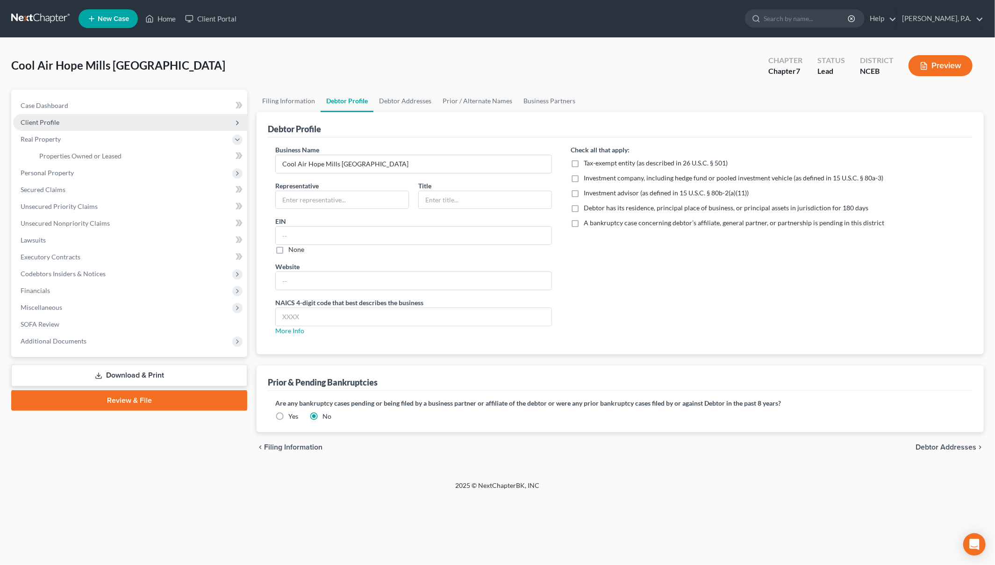
click at [170, 122] on span "Client Profile" at bounding box center [130, 122] width 234 height 17
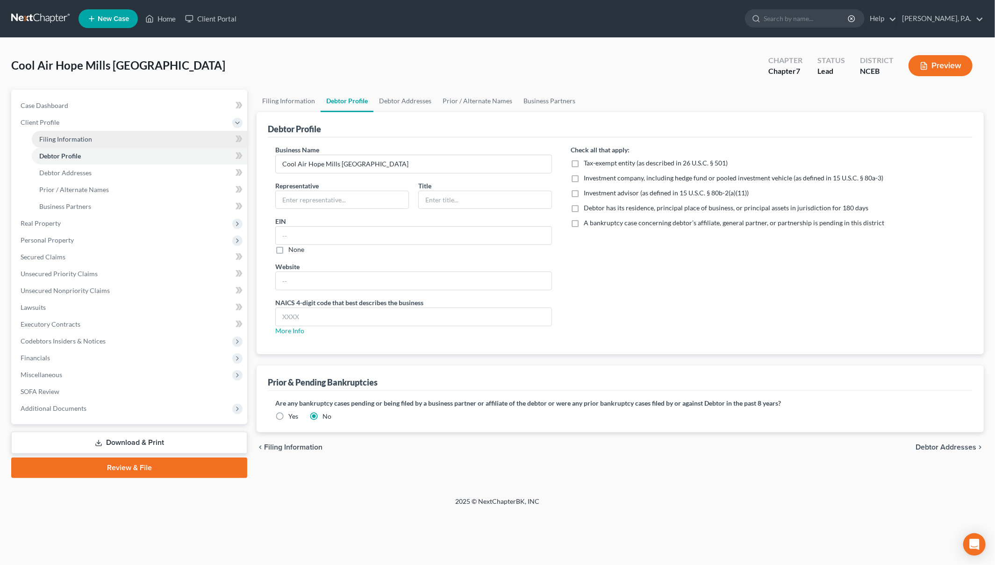
click at [171, 133] on link "Filing Information" at bounding box center [139, 139] width 215 height 17
select select "1"
select select "0"
select select "57"
select select "0"
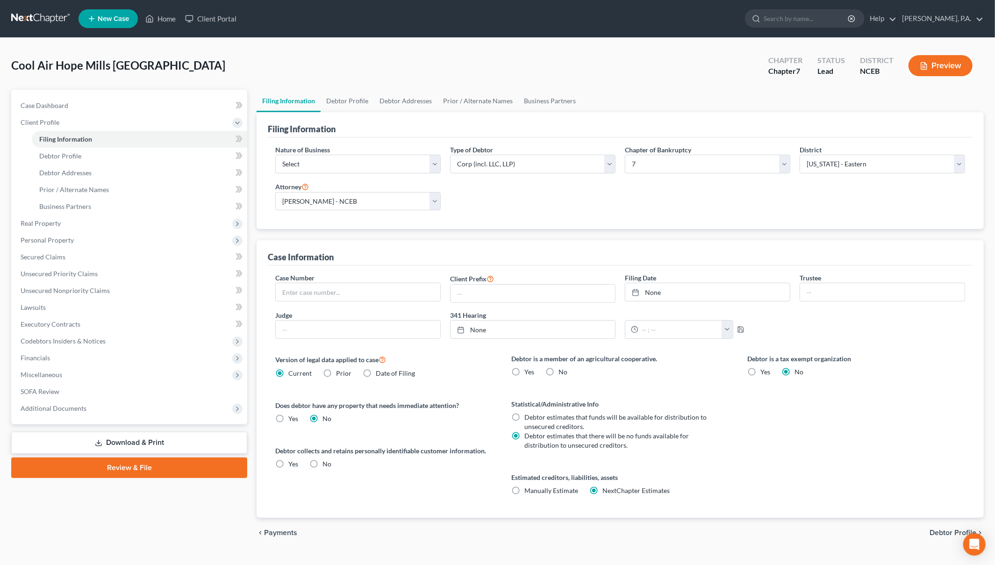
scroll to position [19, 0]
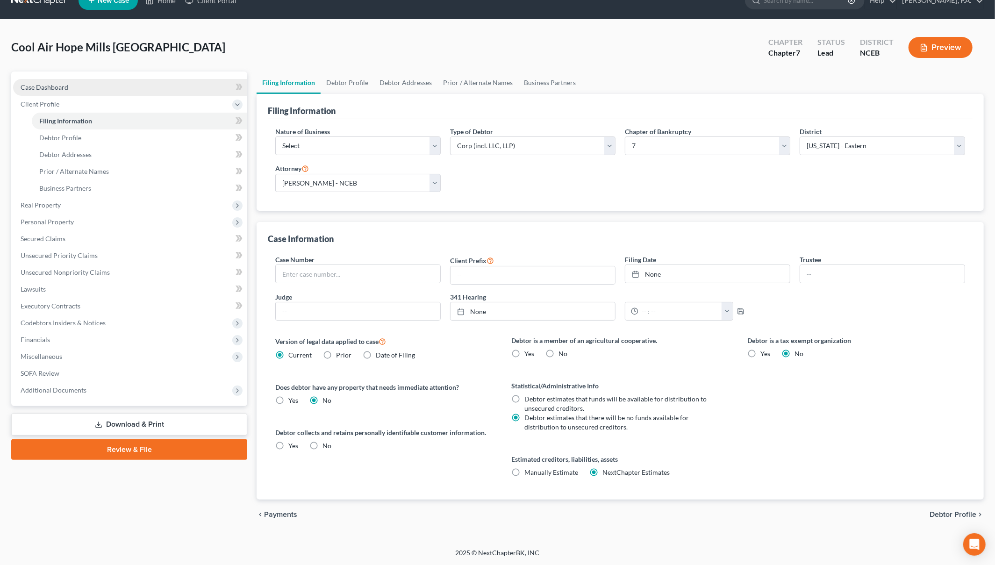
click at [54, 91] on link "Case Dashboard" at bounding box center [130, 87] width 234 height 17
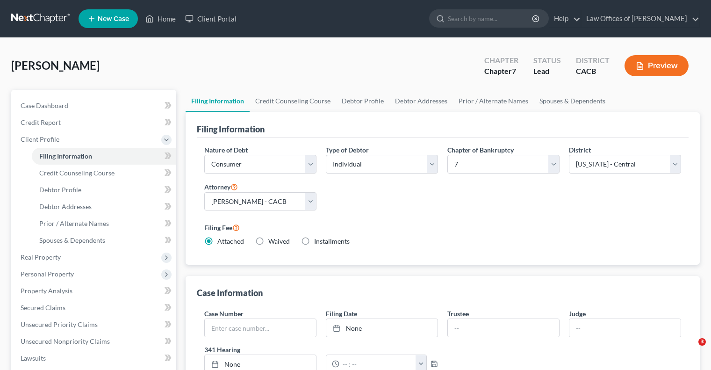
select select "1"
select select "0"
select select "7"
select select "0"
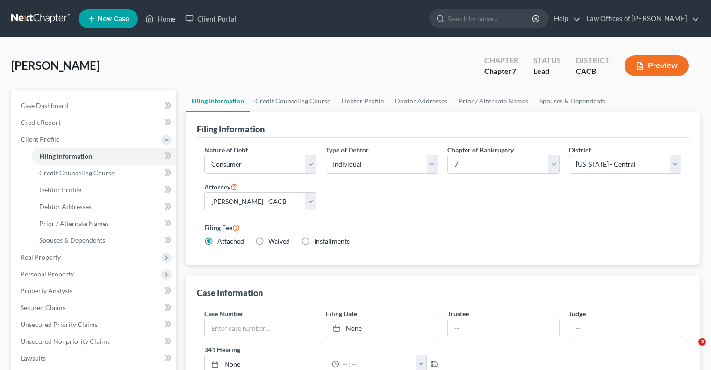
select select "4"
select select "0"
